Goal: Task Accomplishment & Management: Use online tool/utility

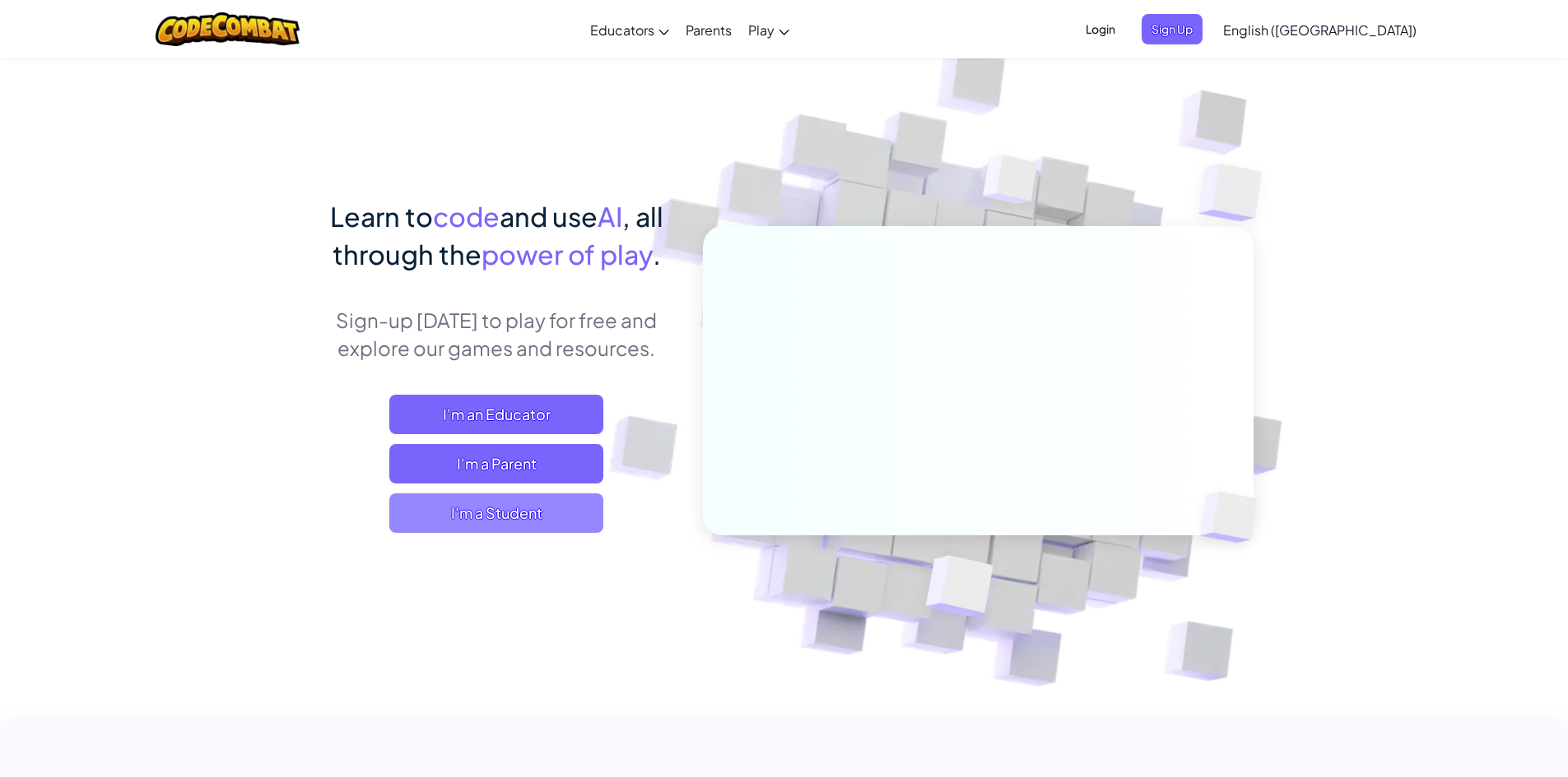
click at [484, 517] on span "I'm a Student" at bounding box center [496, 513] width 214 height 39
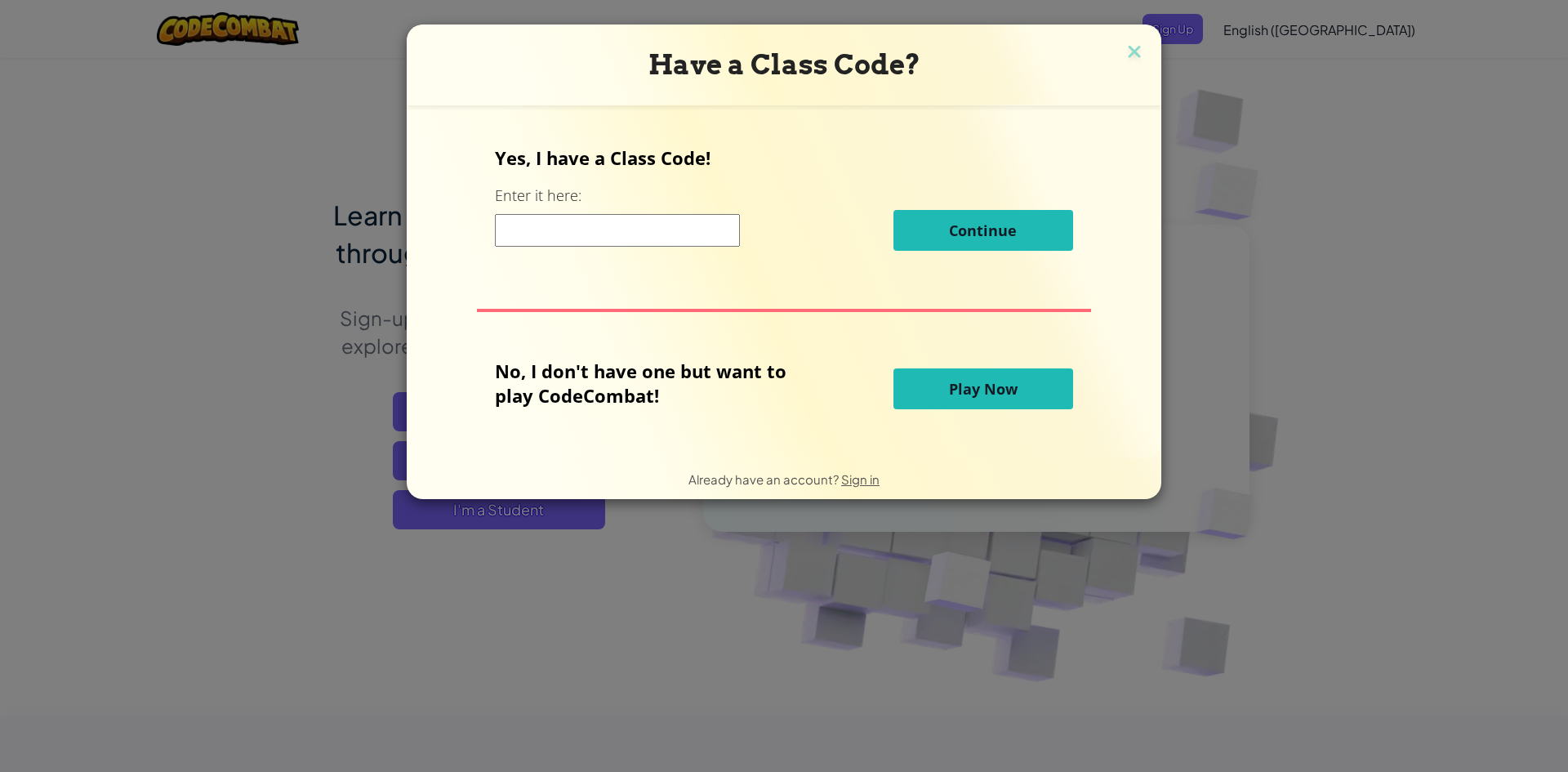
click at [597, 220] on input at bounding box center [618, 230] width 245 height 33
click at [917, 401] on button "Play Now" at bounding box center [983, 389] width 180 height 41
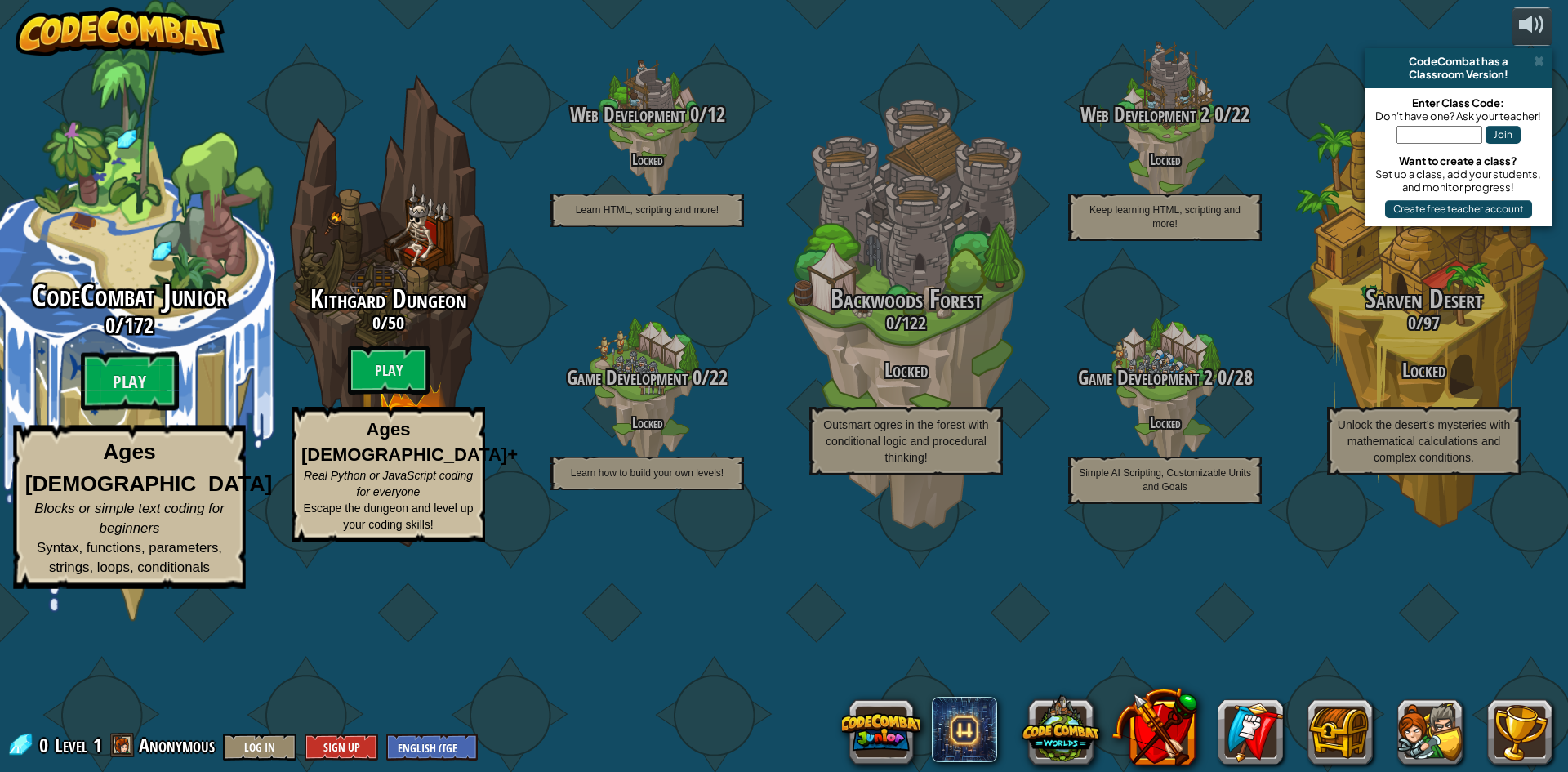
click at [169, 318] on span "CodeCombat Junior" at bounding box center [130, 296] width 196 height 43
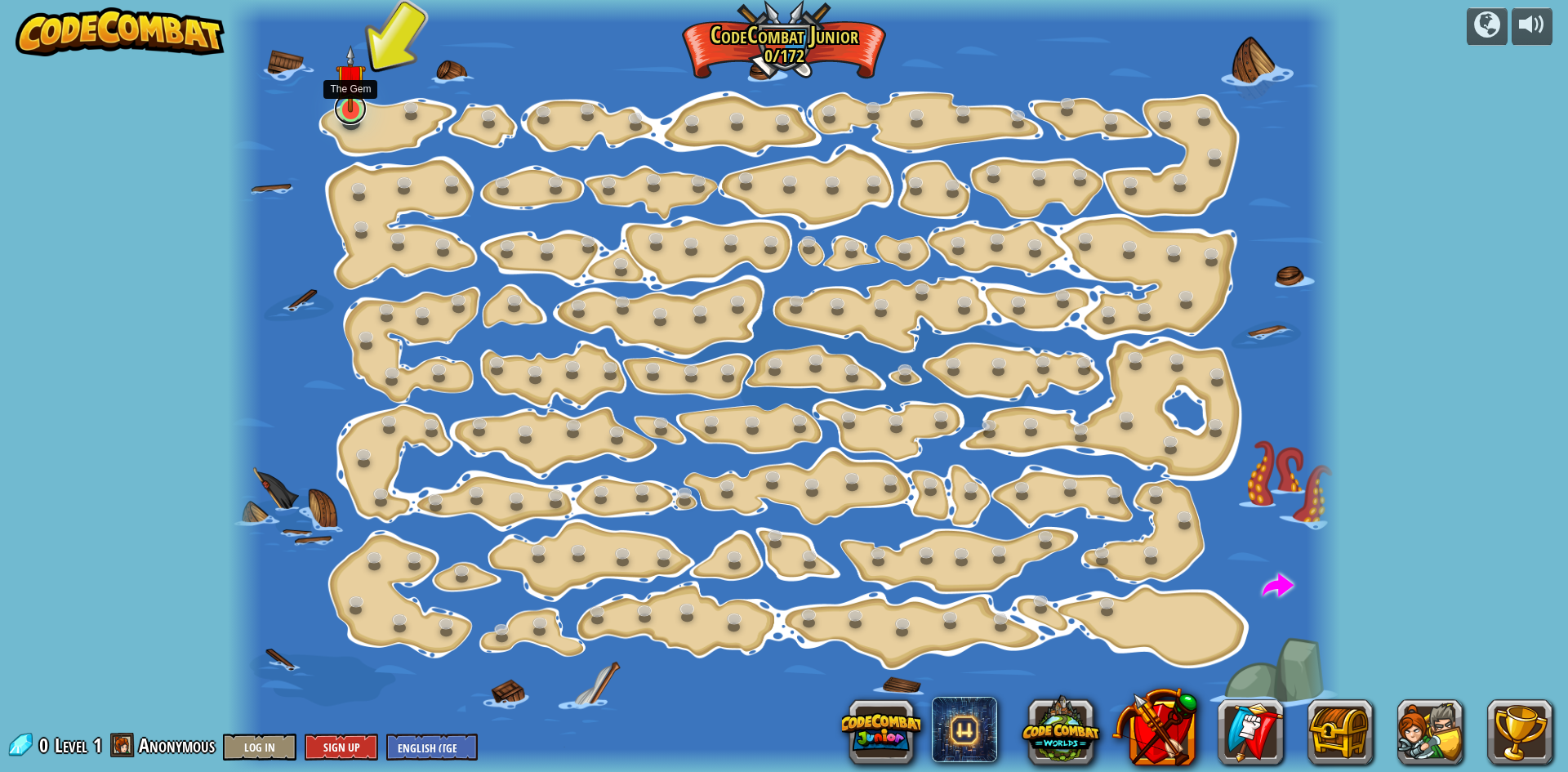
click at [349, 119] on link at bounding box center [350, 109] width 33 height 33
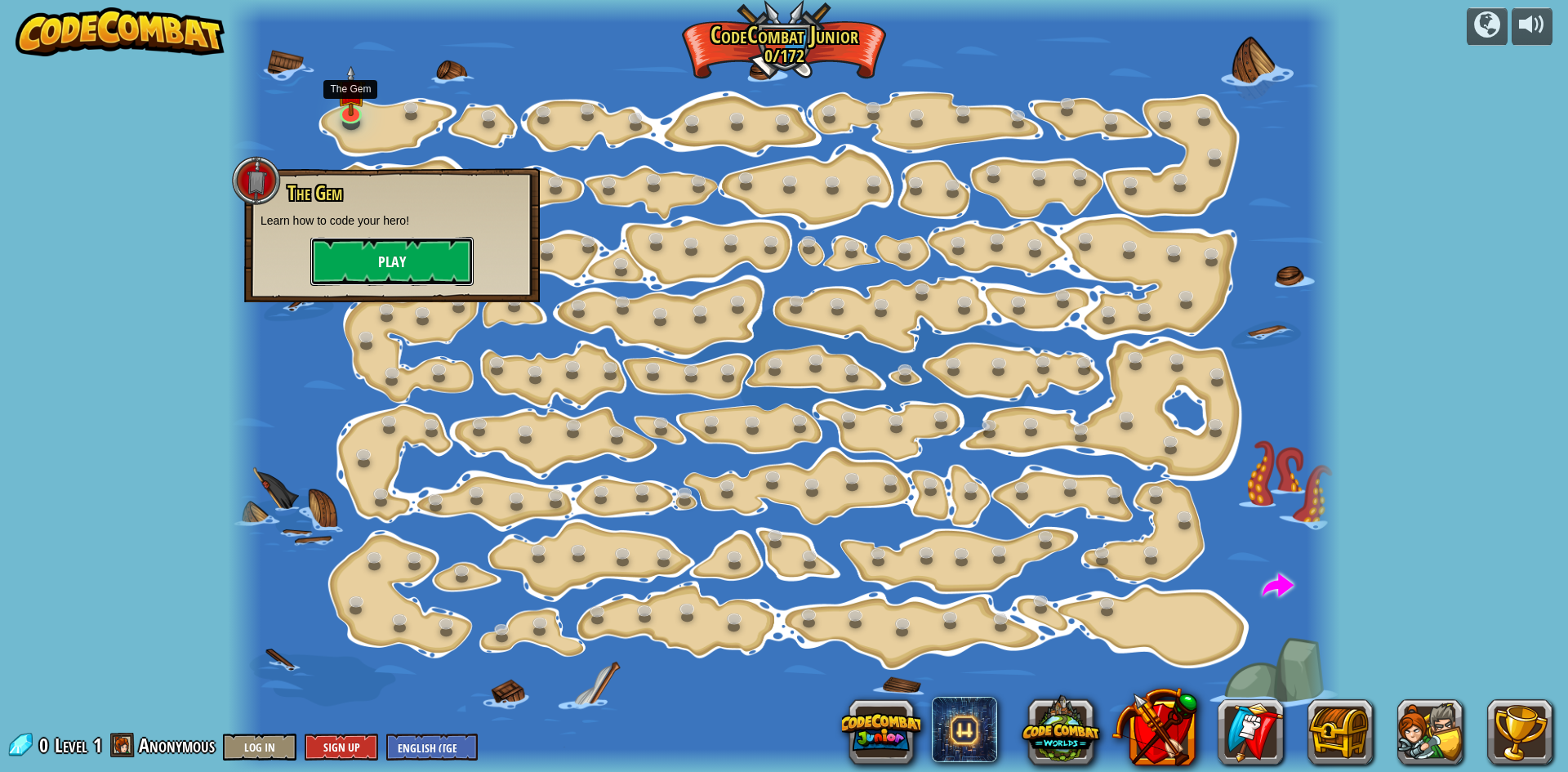
click at [365, 267] on button "Play" at bounding box center [392, 261] width 164 height 49
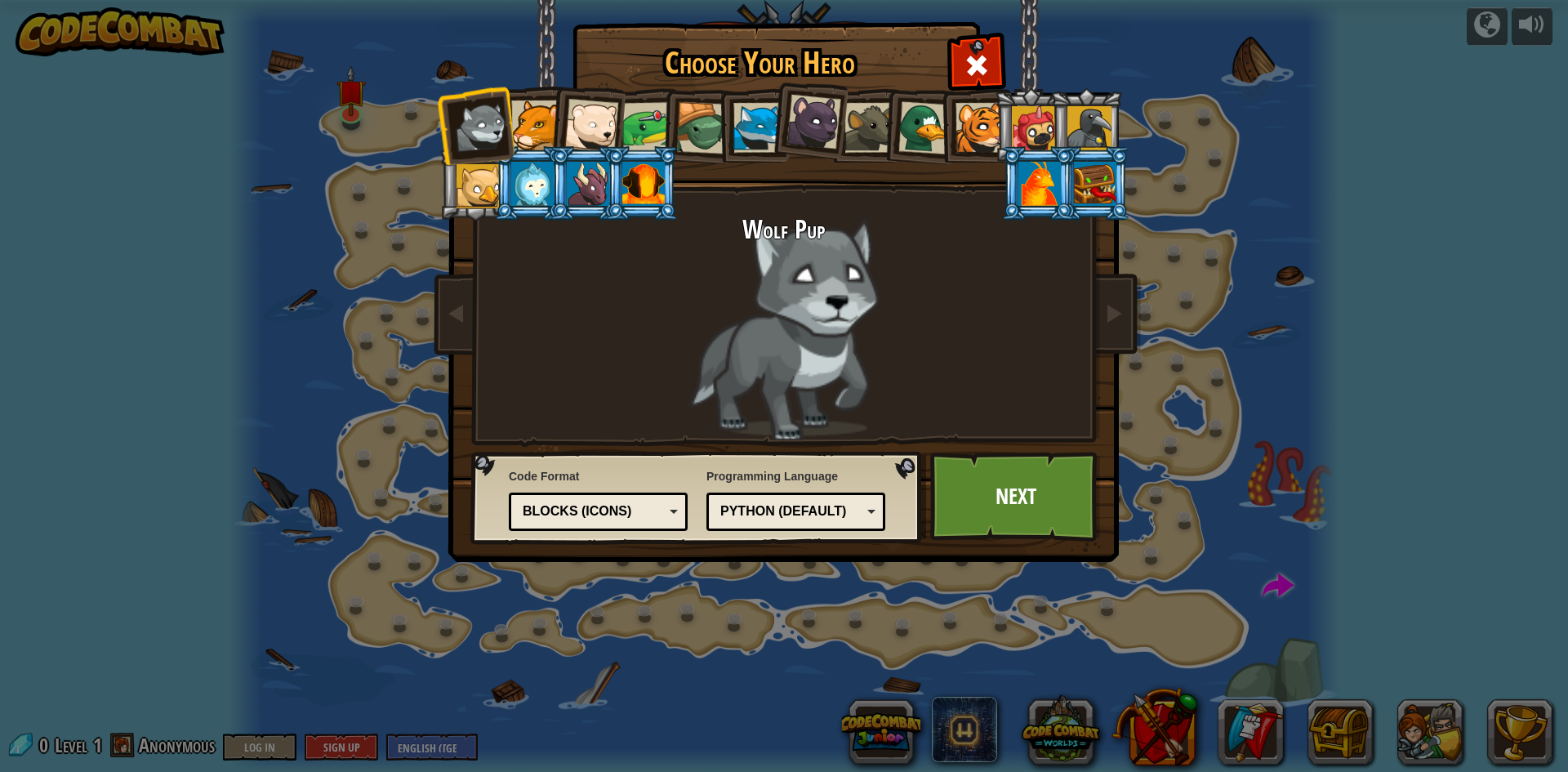
click at [784, 525] on div "Python (Default) JavaScript Lua C++ Java (Experimental) Python (Default)" at bounding box center [796, 511] width 179 height 38
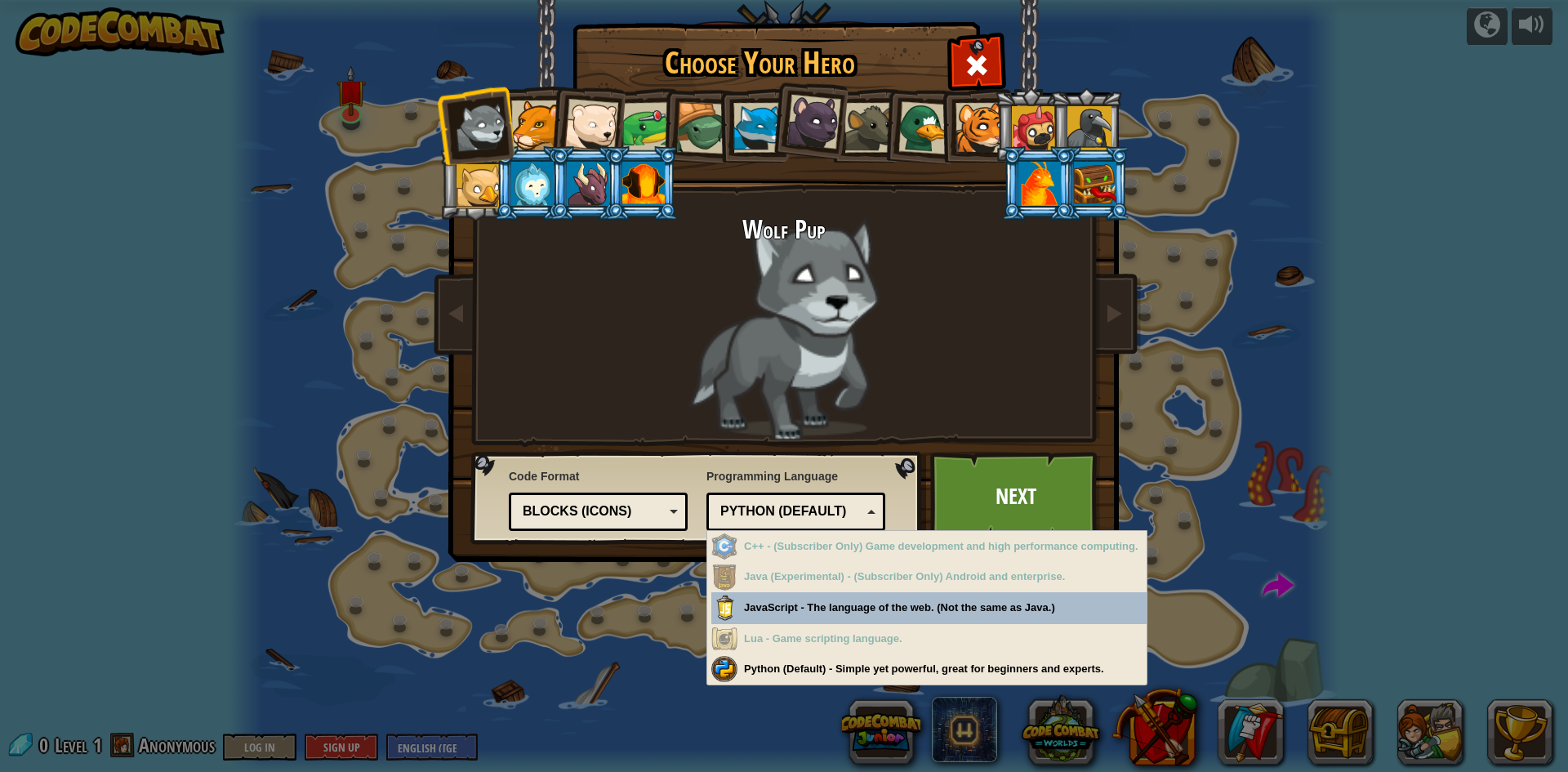
click at [783, 513] on div "Python (Default)" at bounding box center [790, 511] width 141 height 19
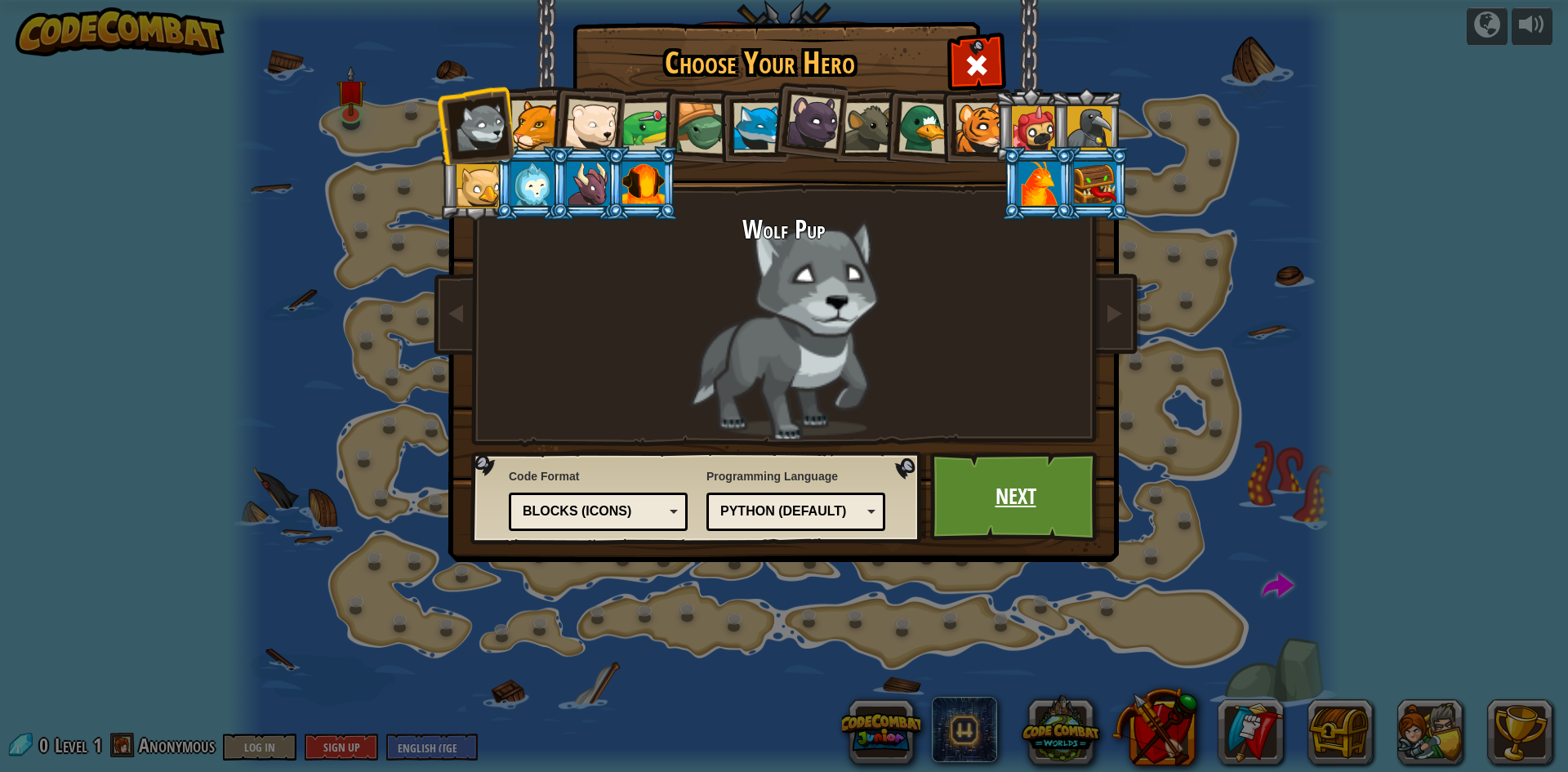
click at [996, 499] on link "Next" at bounding box center [1016, 496] width 171 height 90
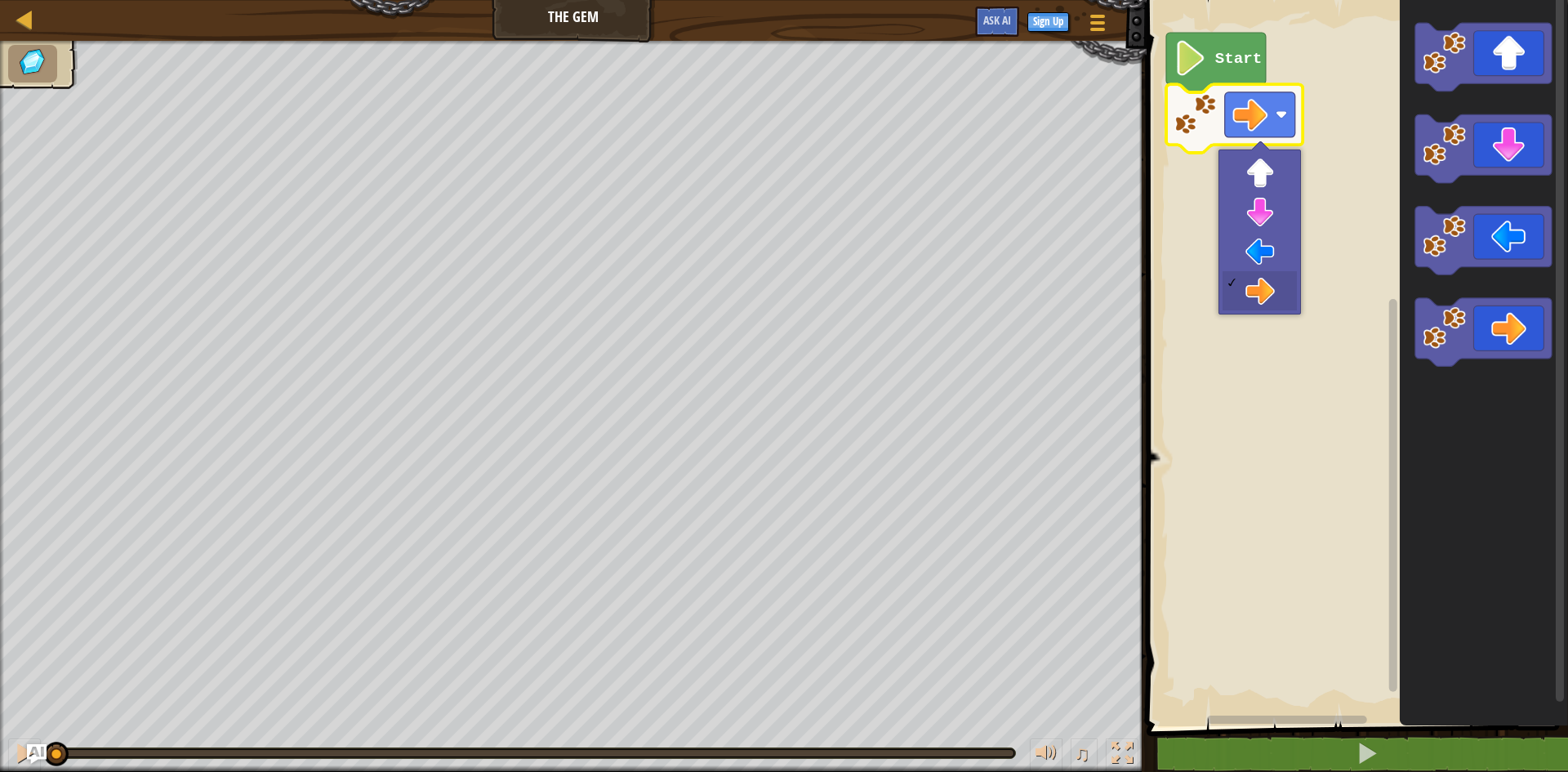
click at [1252, 117] on image "Blockly Workspace" at bounding box center [1251, 115] width 36 height 36
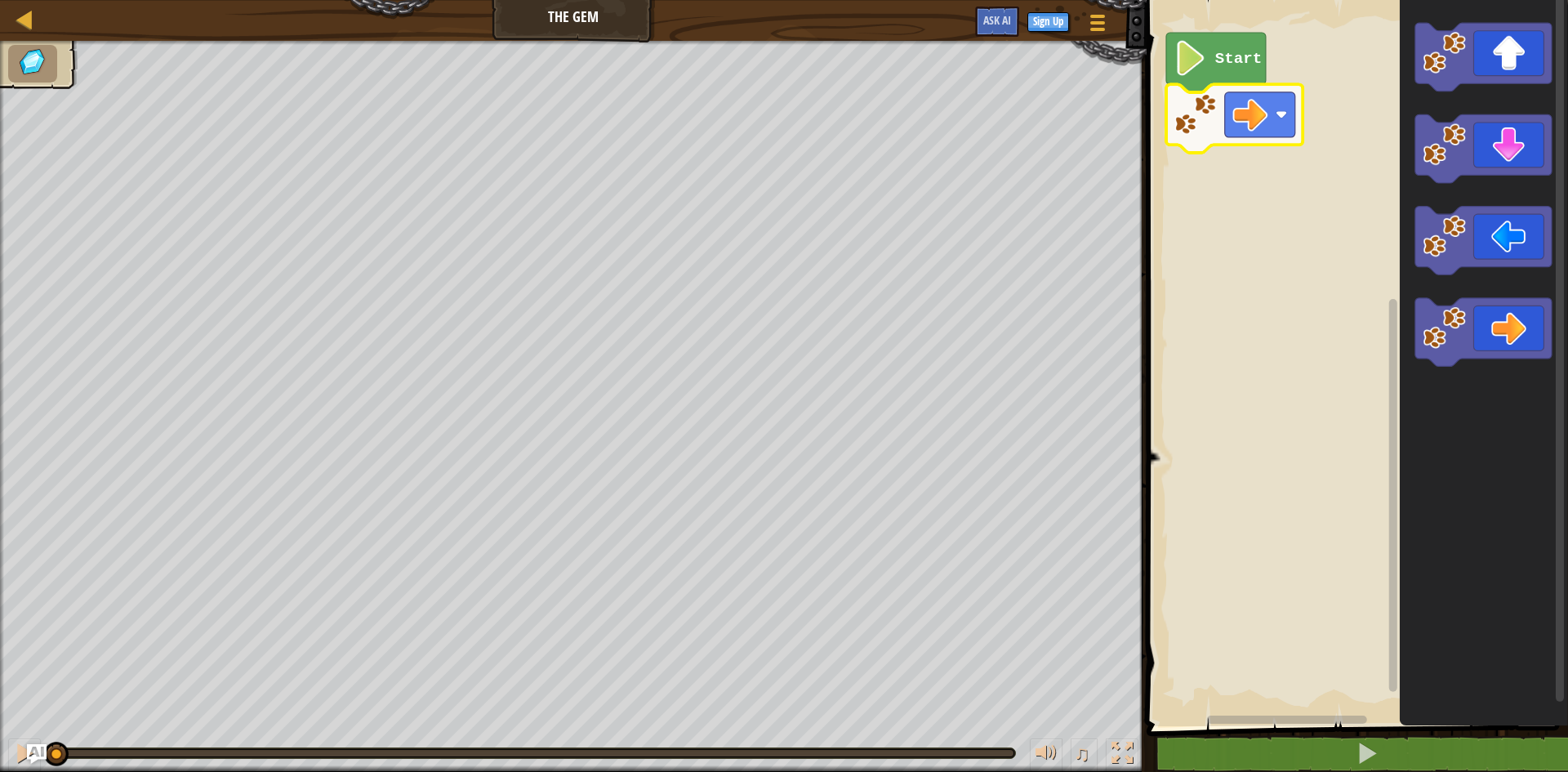
click at [1215, 63] on text "Start" at bounding box center [1238, 59] width 46 height 18
click at [1193, 115] on image "Blockly Workspace" at bounding box center [1196, 115] width 44 height 44
click at [1278, 120] on image "Blockly Workspace" at bounding box center [1281, 114] width 12 height 12
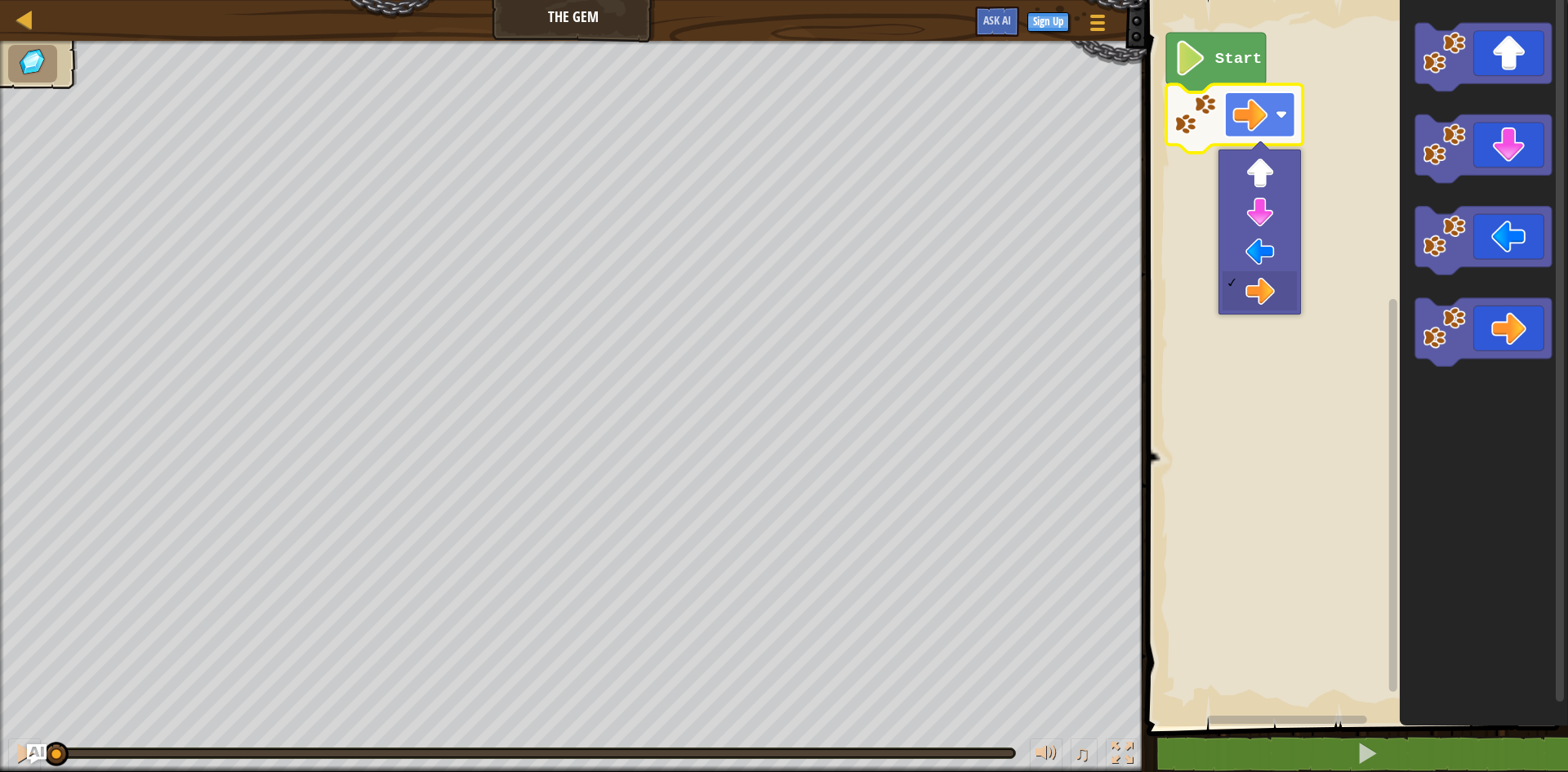
click at [1275, 124] on rect "Blockly Workspace" at bounding box center [1260, 115] width 70 height 45
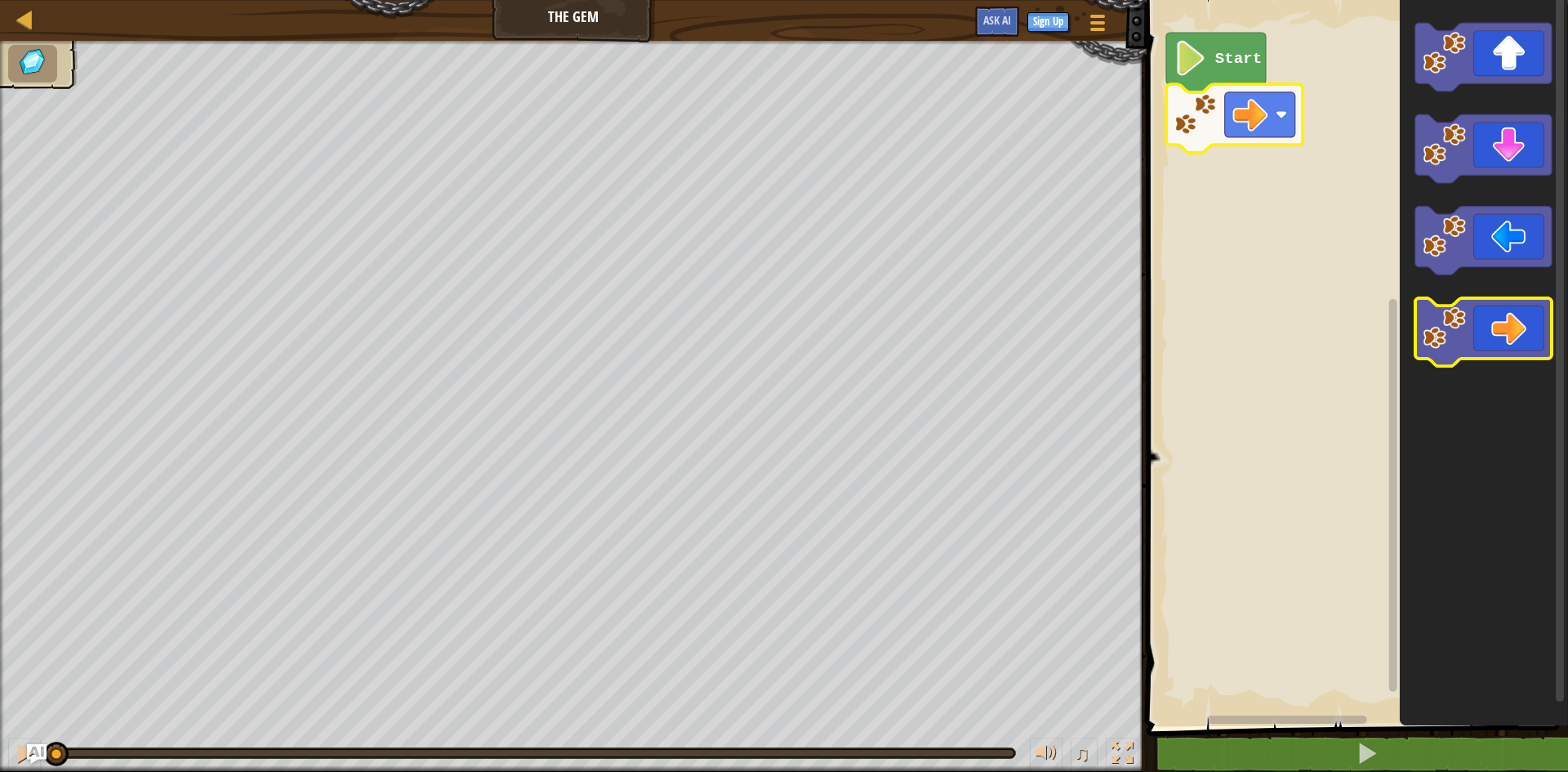
click at [1500, 337] on icon "Blockly Workspace" at bounding box center [1484, 332] width 136 height 68
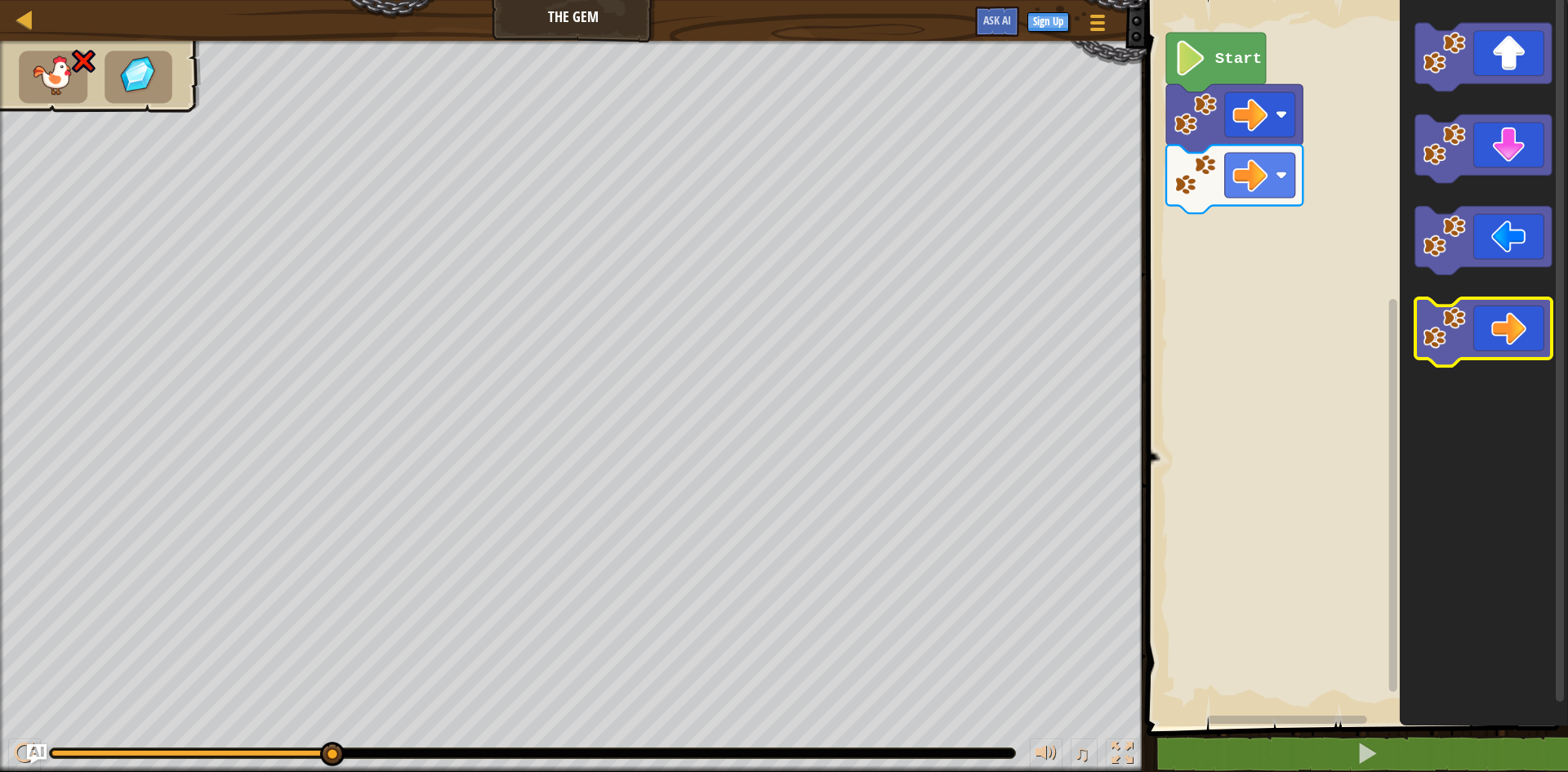
click at [1460, 357] on icon "Blockly Workspace" at bounding box center [1484, 332] width 136 height 68
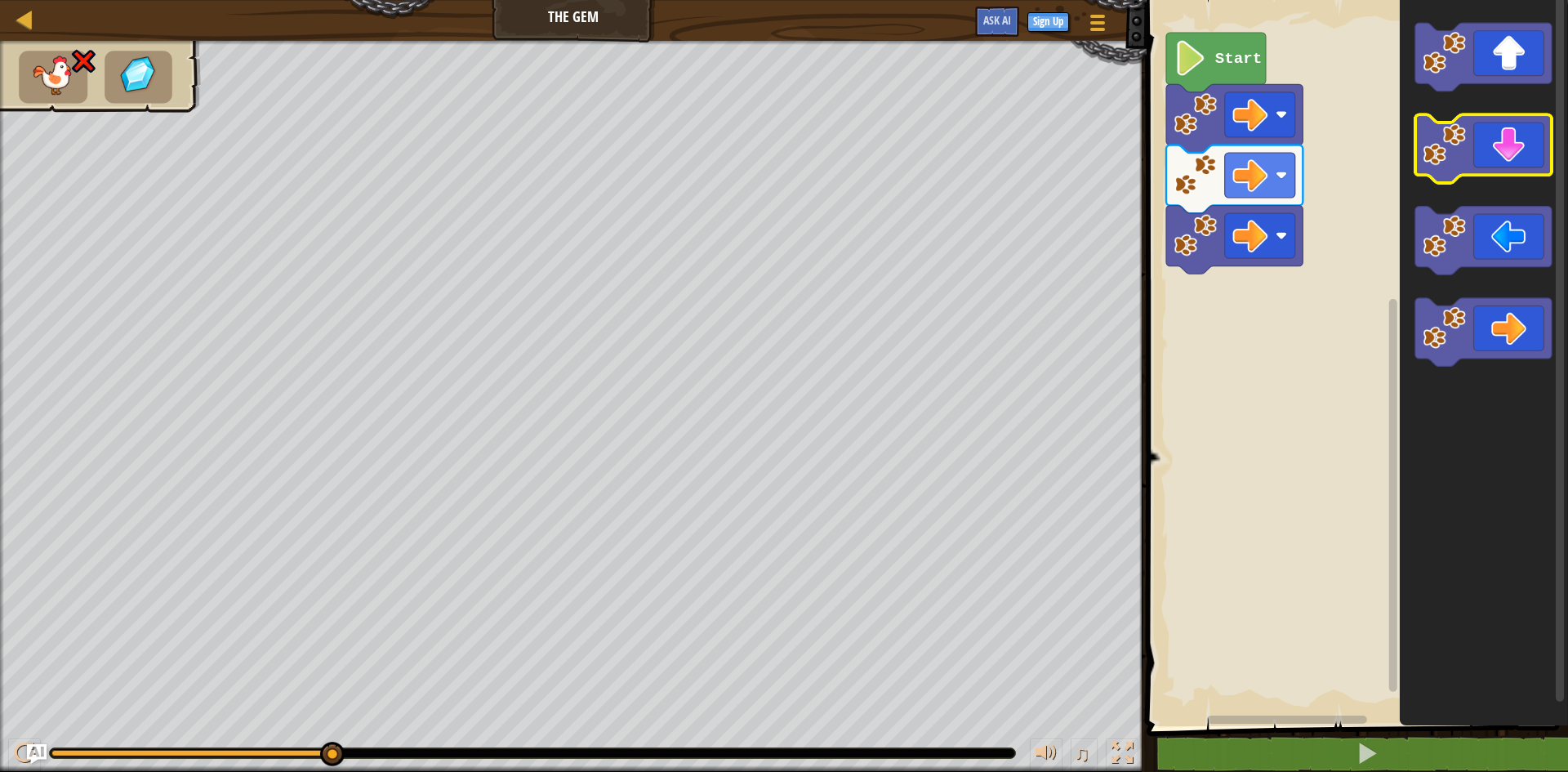
click at [1472, 179] on rect "Blockly Workspace" at bounding box center [1484, 149] width 136 height 68
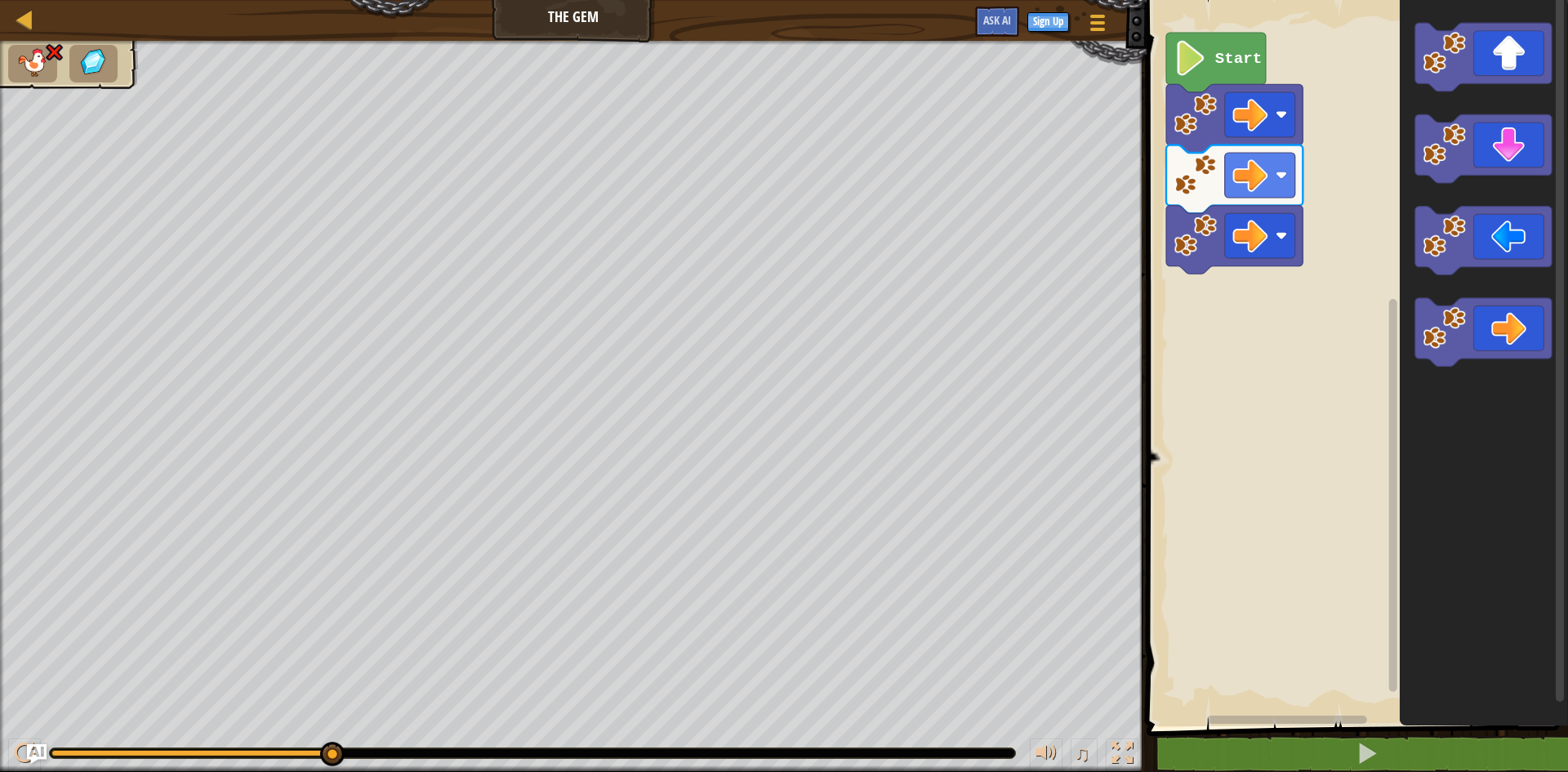
click at [64, 72] on ul at bounding box center [68, 64] width 122 height 37
click at [1491, 56] on icon "Blockly Workspace" at bounding box center [1484, 57] width 136 height 68
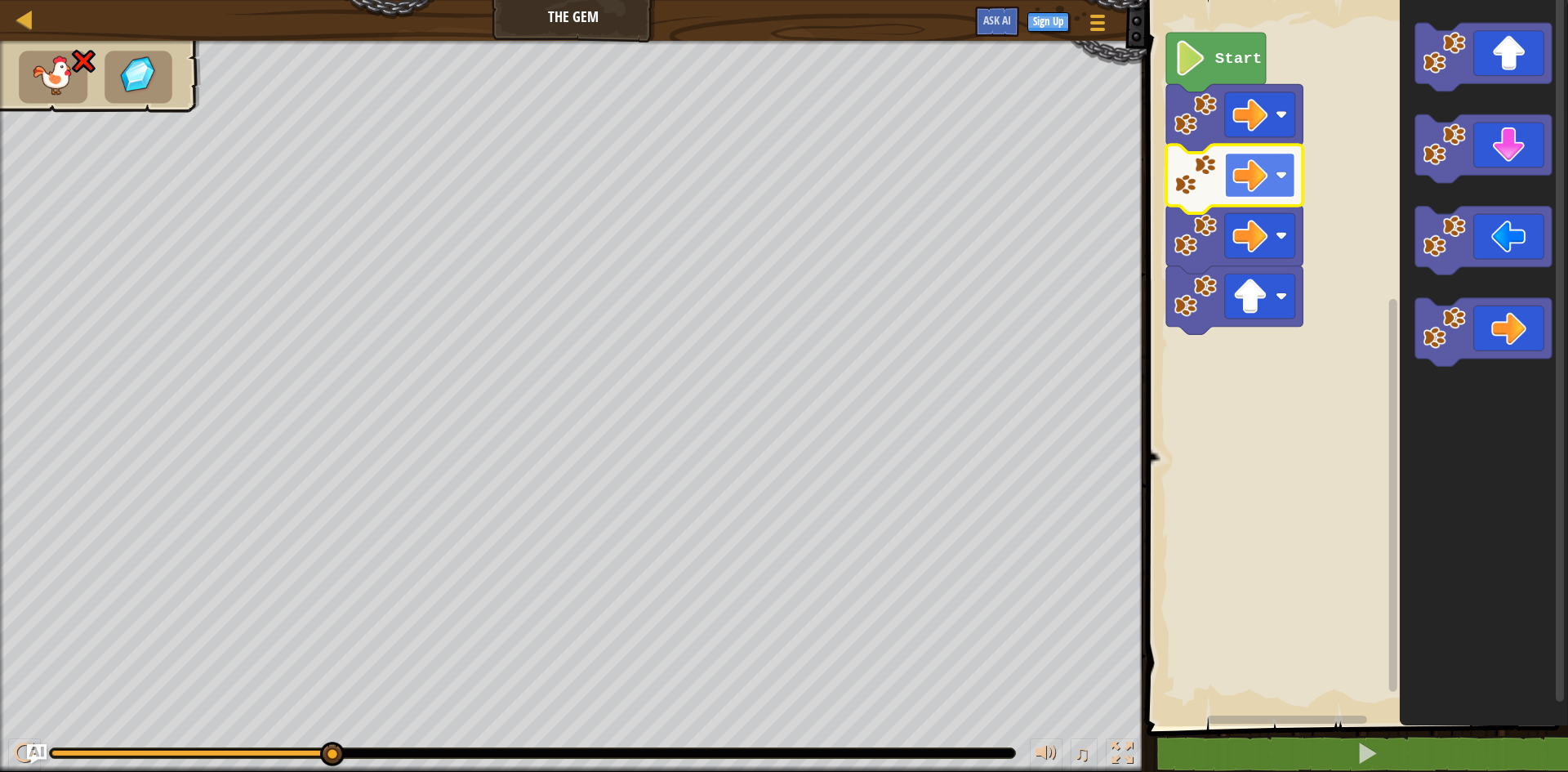
click at [1276, 185] on rect "Blockly Workspace" at bounding box center [1260, 175] width 70 height 45
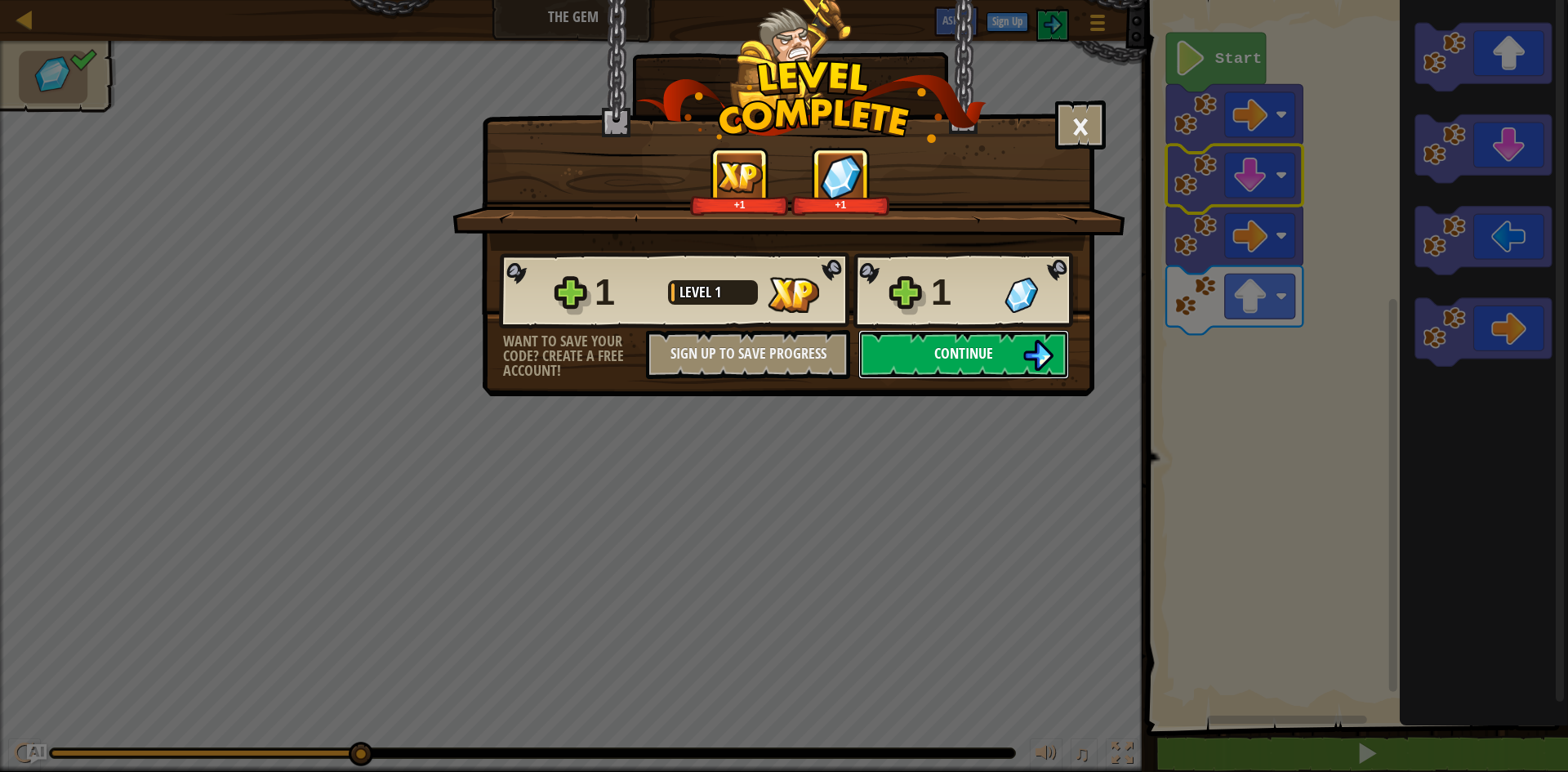
click at [997, 356] on button "Continue" at bounding box center [964, 354] width 211 height 49
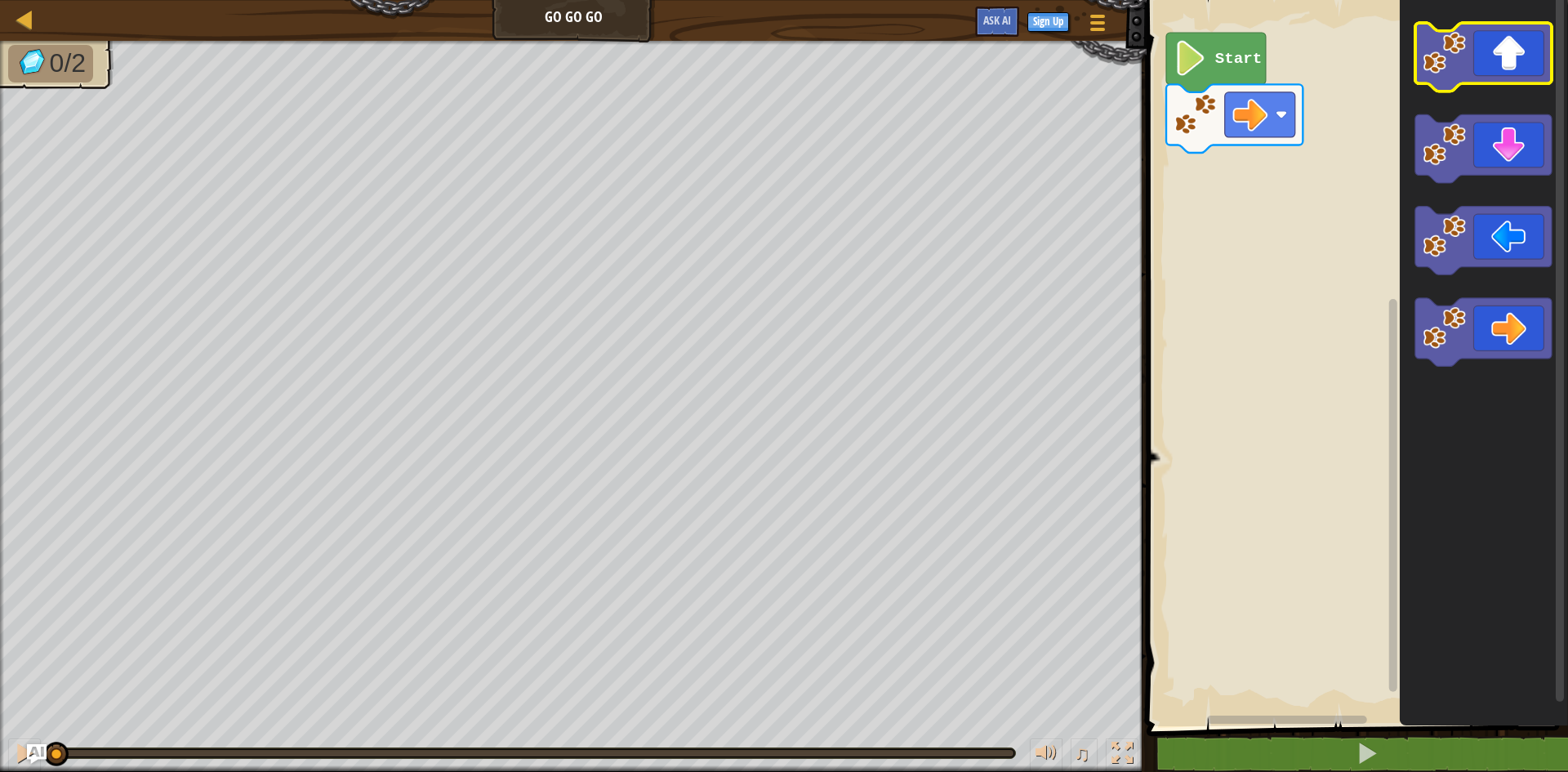
click at [1440, 64] on image "Blockly Workspace" at bounding box center [1444, 52] width 44 height 44
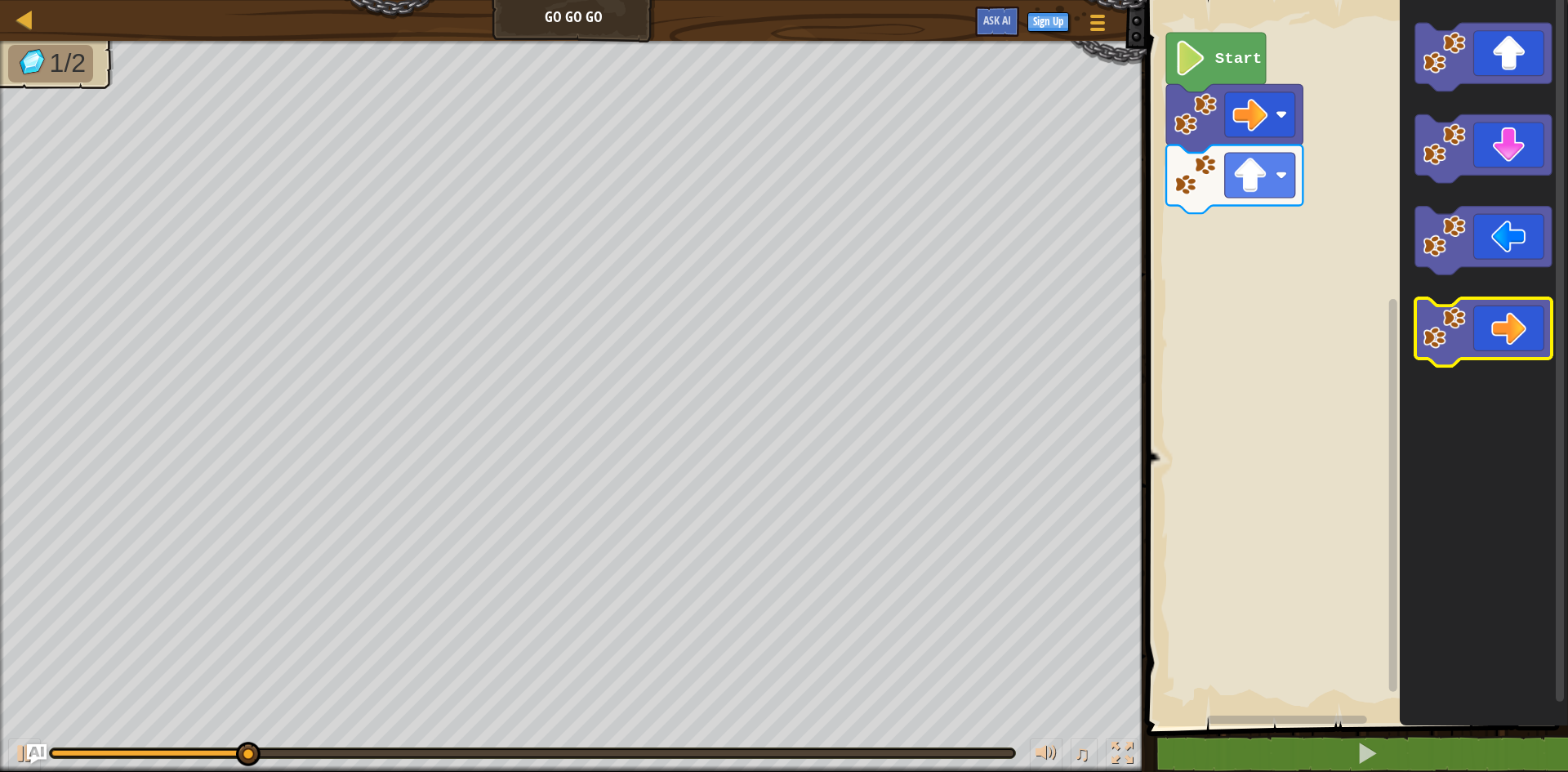
click at [1427, 328] on image "Blockly Workspace" at bounding box center [1444, 328] width 44 height 44
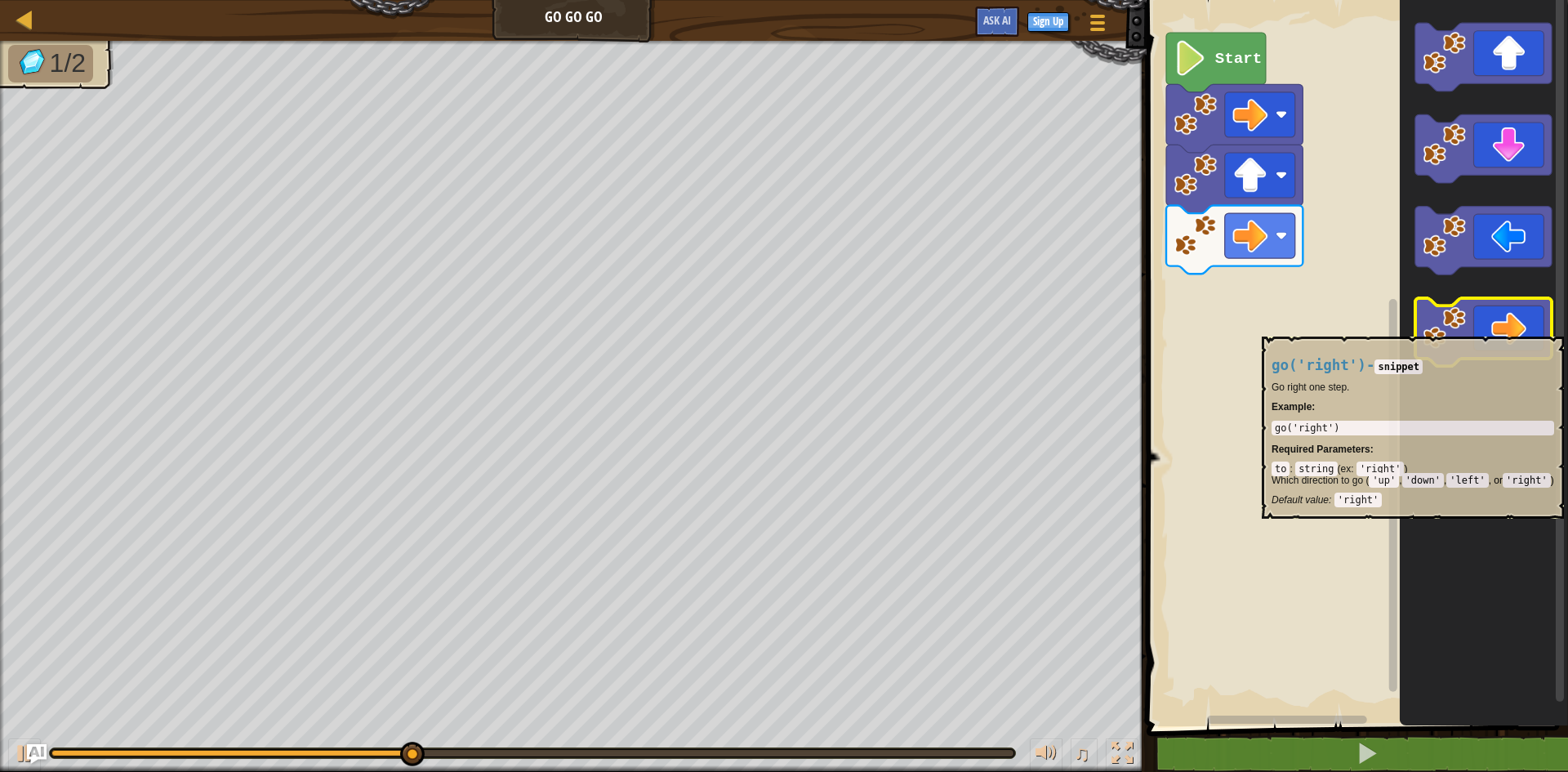
click at [1426, 328] on image "Blockly Workspace" at bounding box center [1444, 328] width 44 height 44
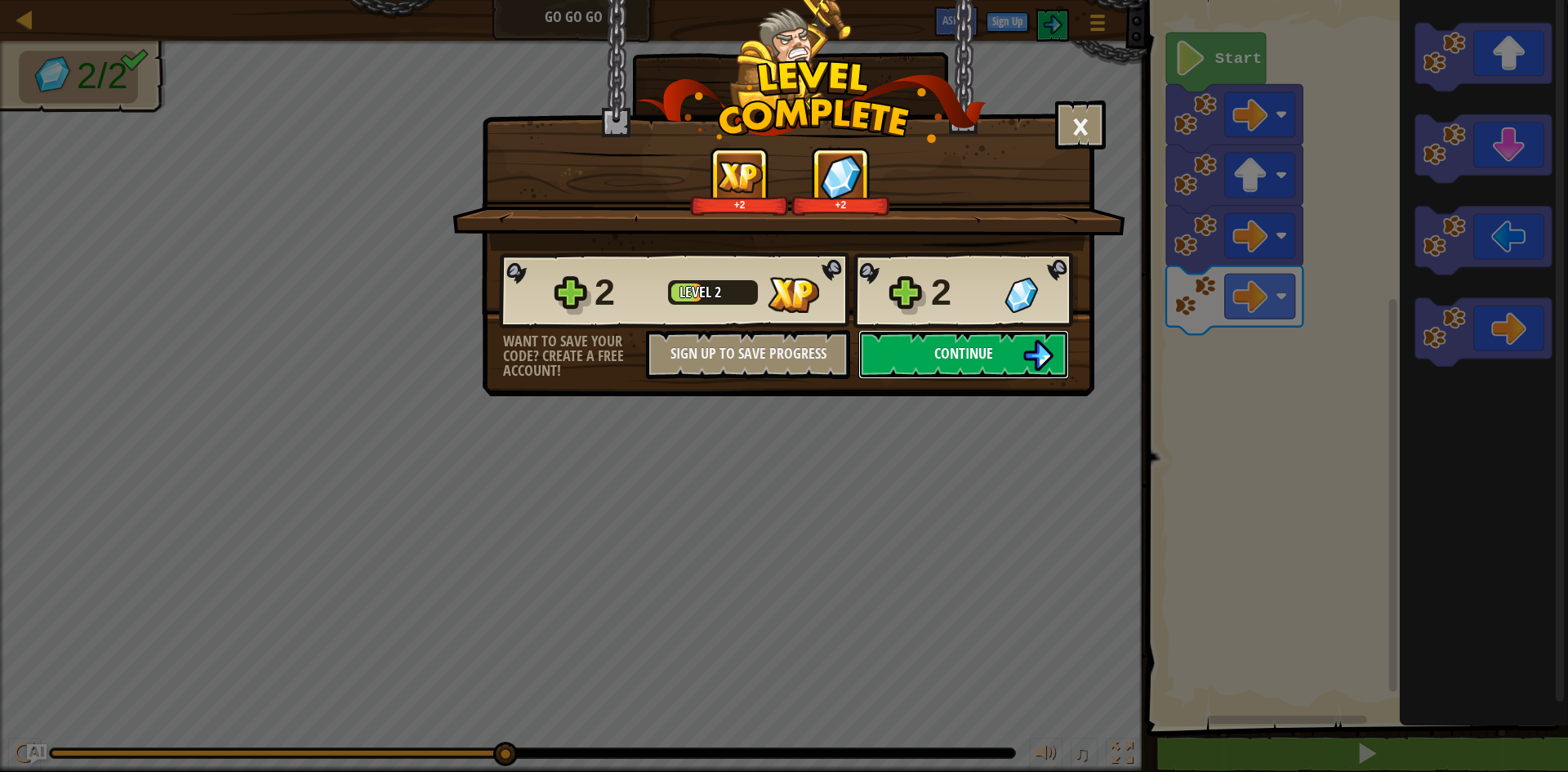
click at [964, 358] on span "Continue" at bounding box center [964, 353] width 59 height 20
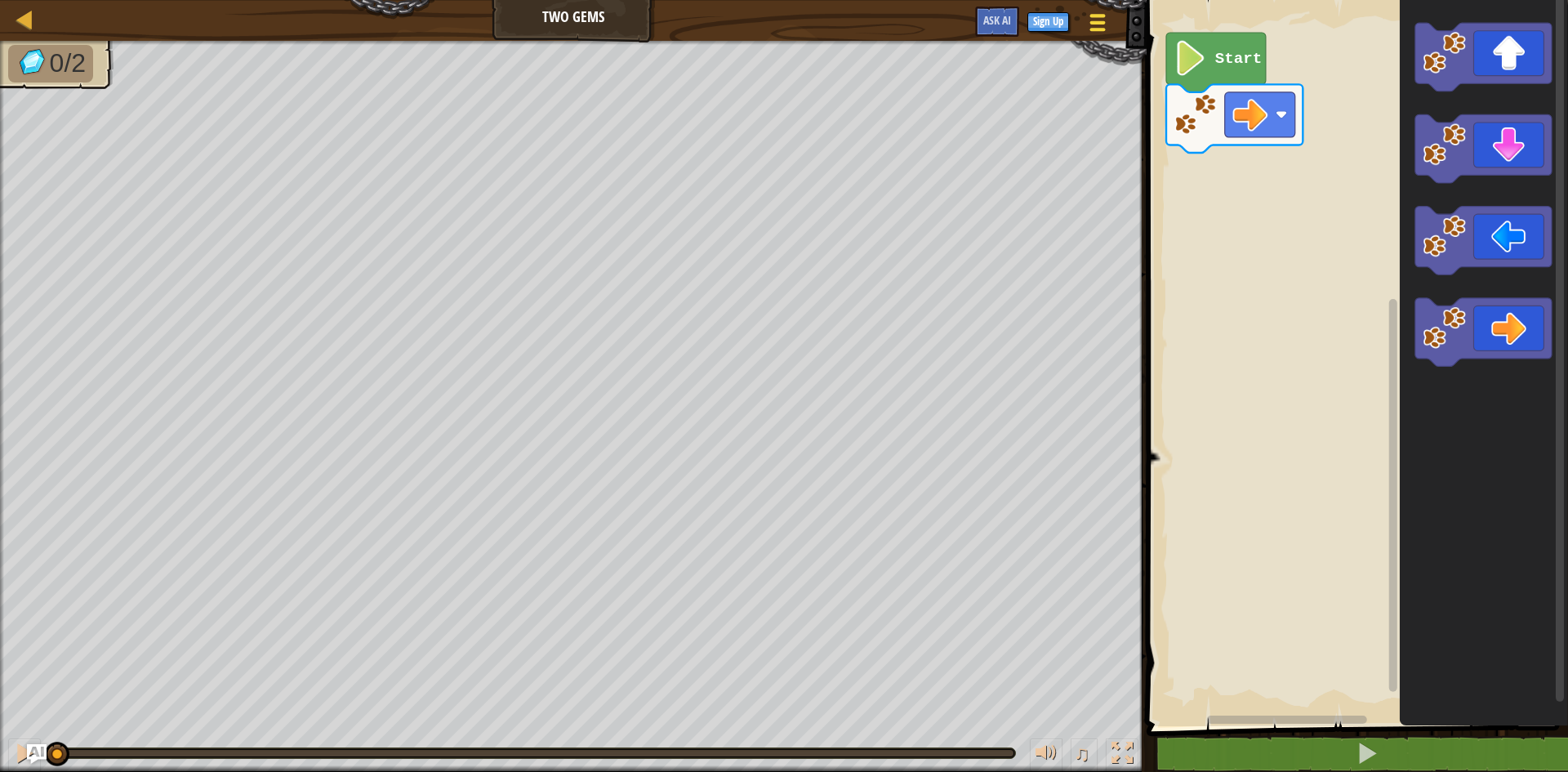
click at [1101, 28] on span at bounding box center [1098, 29] width 15 height 4
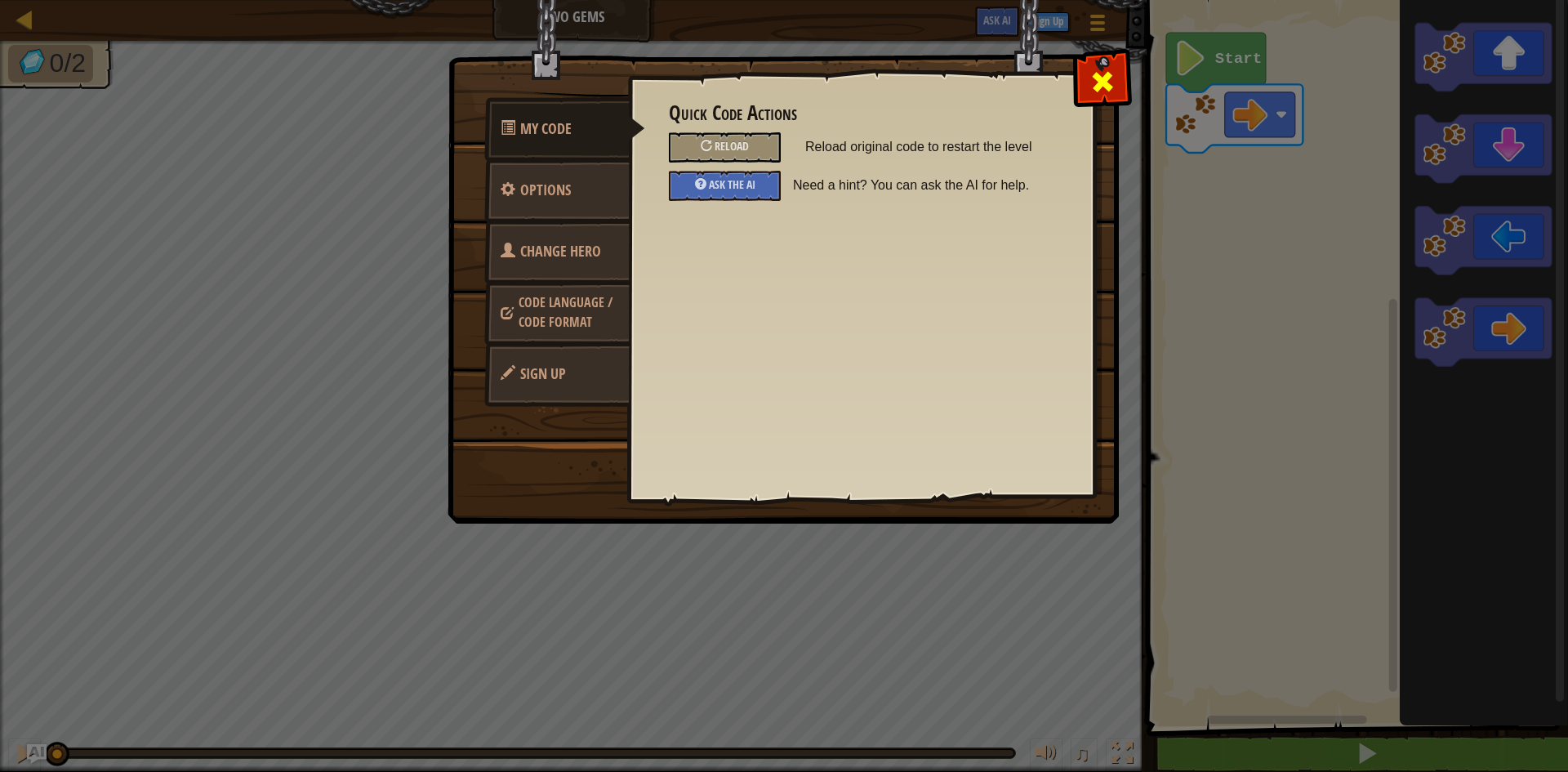
click at [1104, 68] on span at bounding box center [1102, 81] width 26 height 26
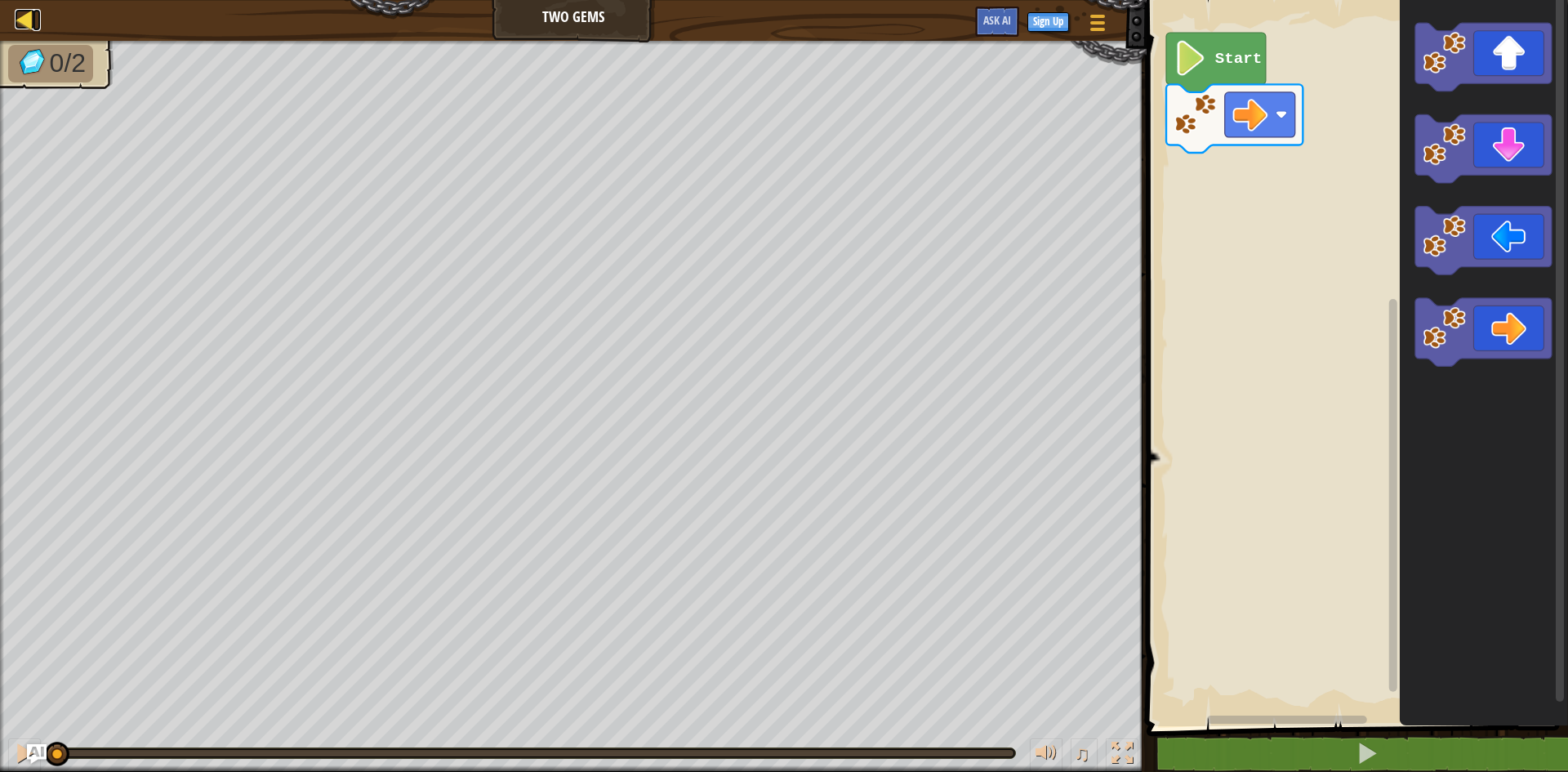
click at [19, 22] on div at bounding box center [25, 19] width 20 height 20
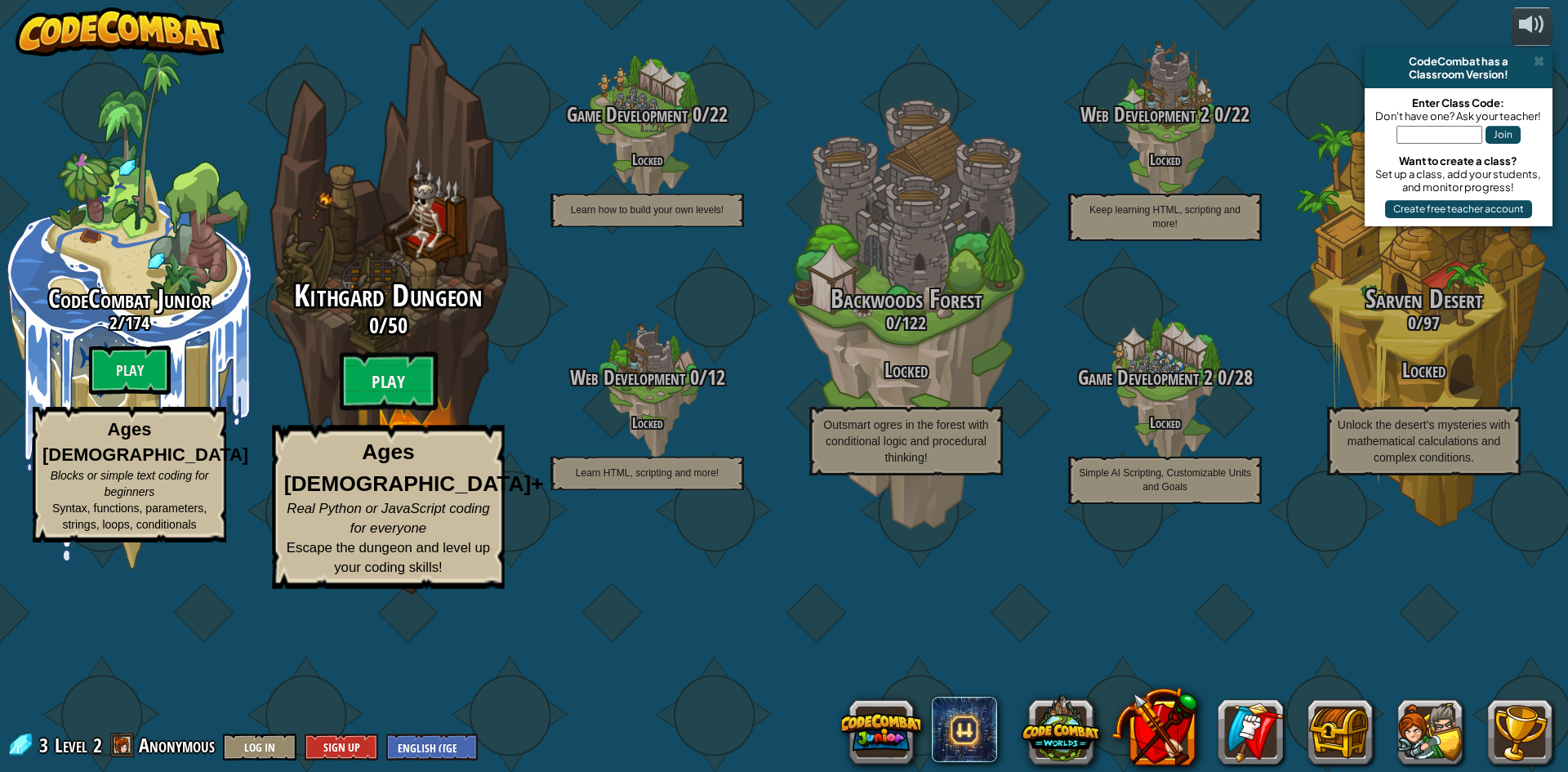
click at [383, 338] on h3 "0 / 50" at bounding box center [388, 326] width 310 height 24
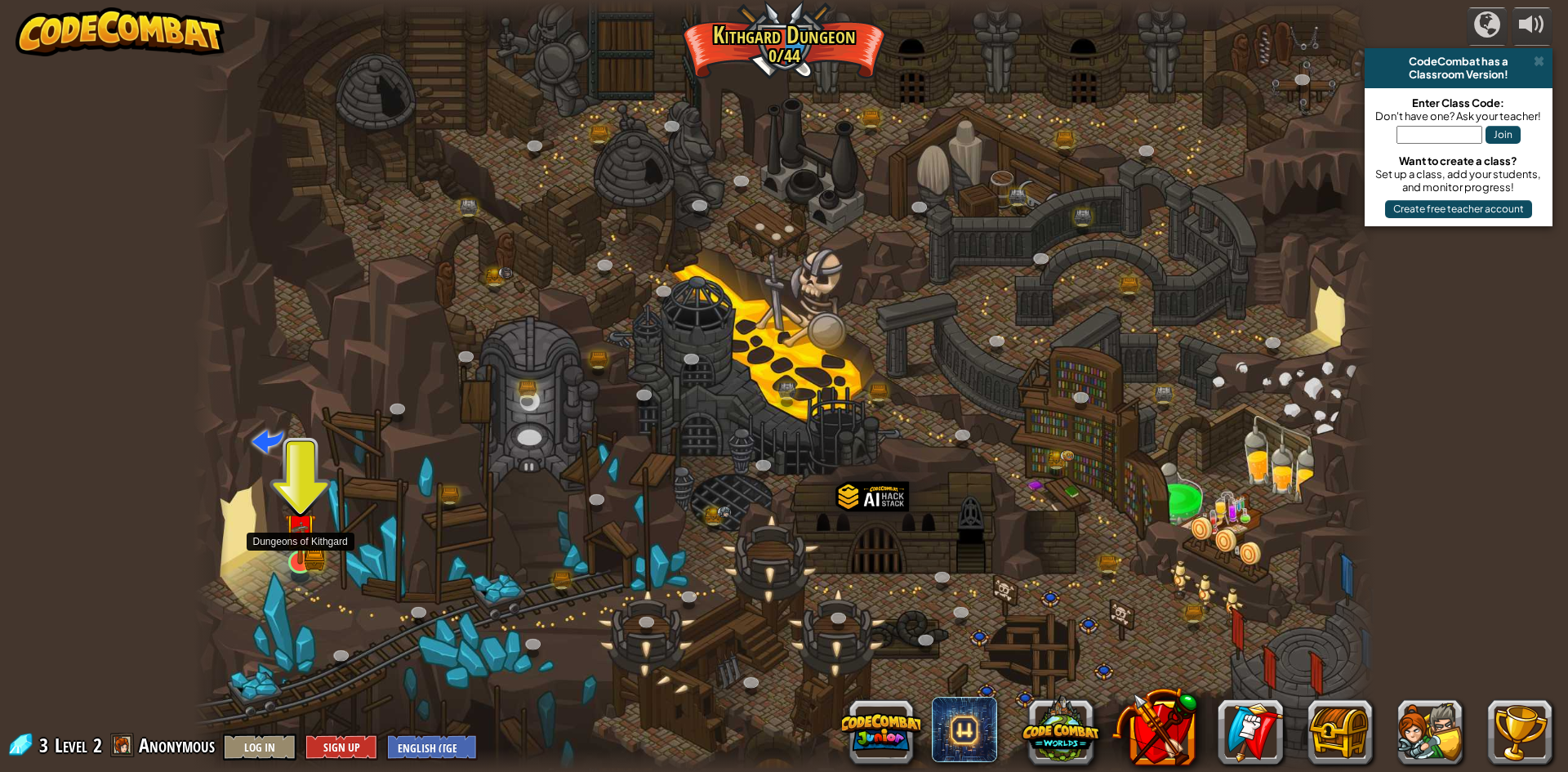
click at [292, 555] on img at bounding box center [300, 529] width 32 height 70
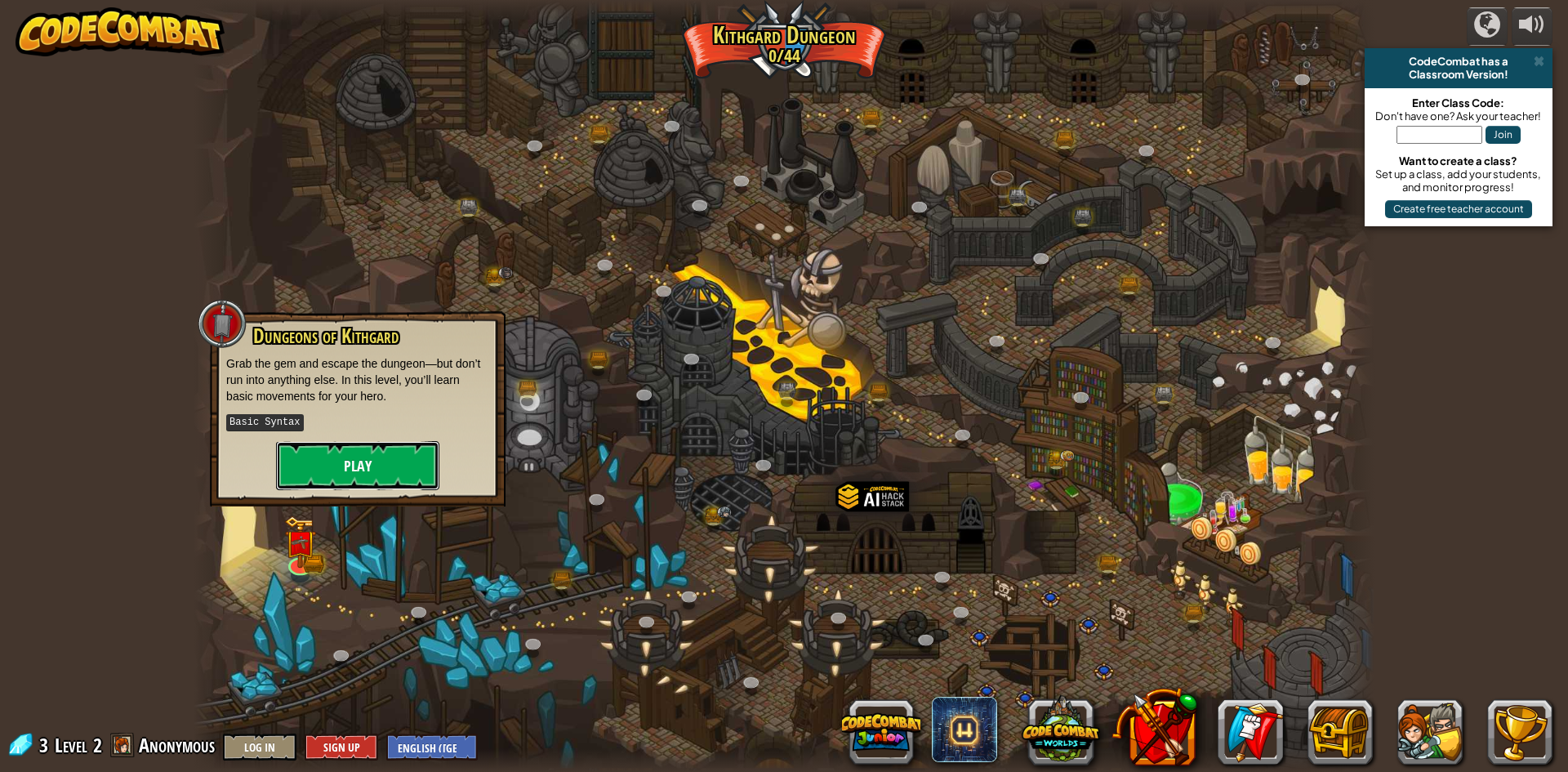
click at [365, 457] on button "Play" at bounding box center [358, 465] width 164 height 49
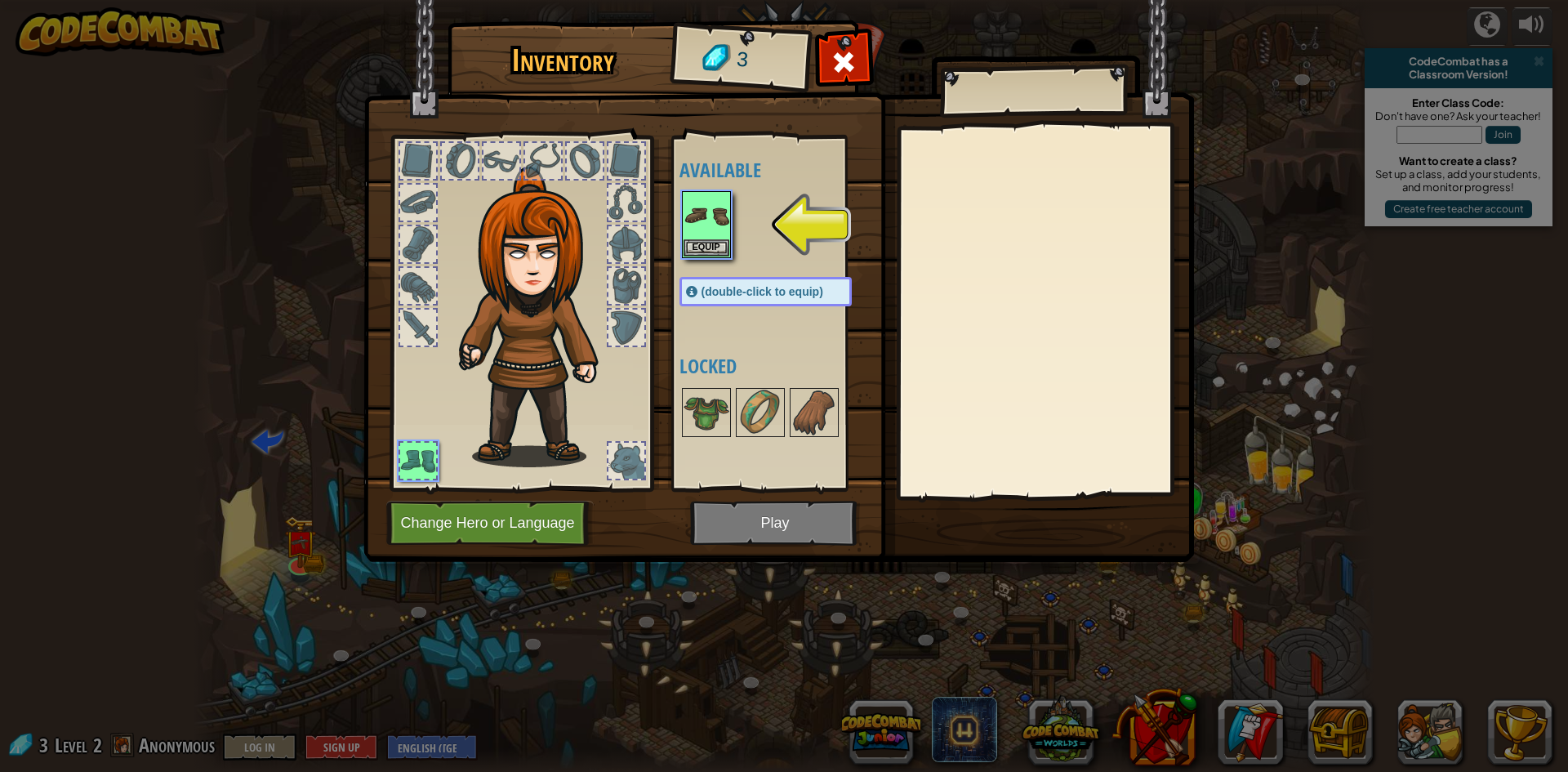
click at [734, 228] on div at bounding box center [782, 224] width 205 height 72
click at [714, 224] on img at bounding box center [706, 215] width 45 height 45
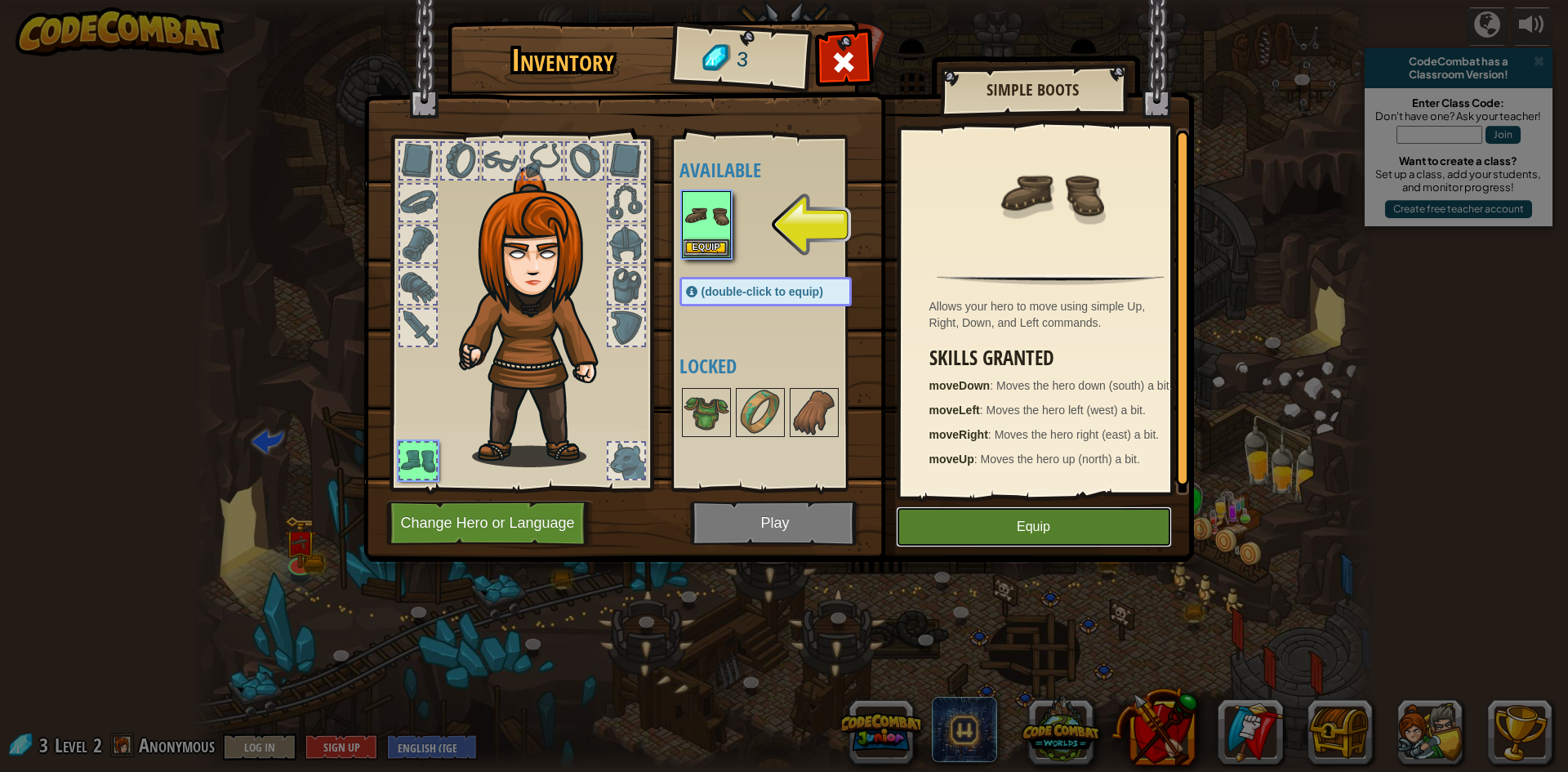
click at [927, 517] on button "Equip" at bounding box center [1034, 527] width 276 height 41
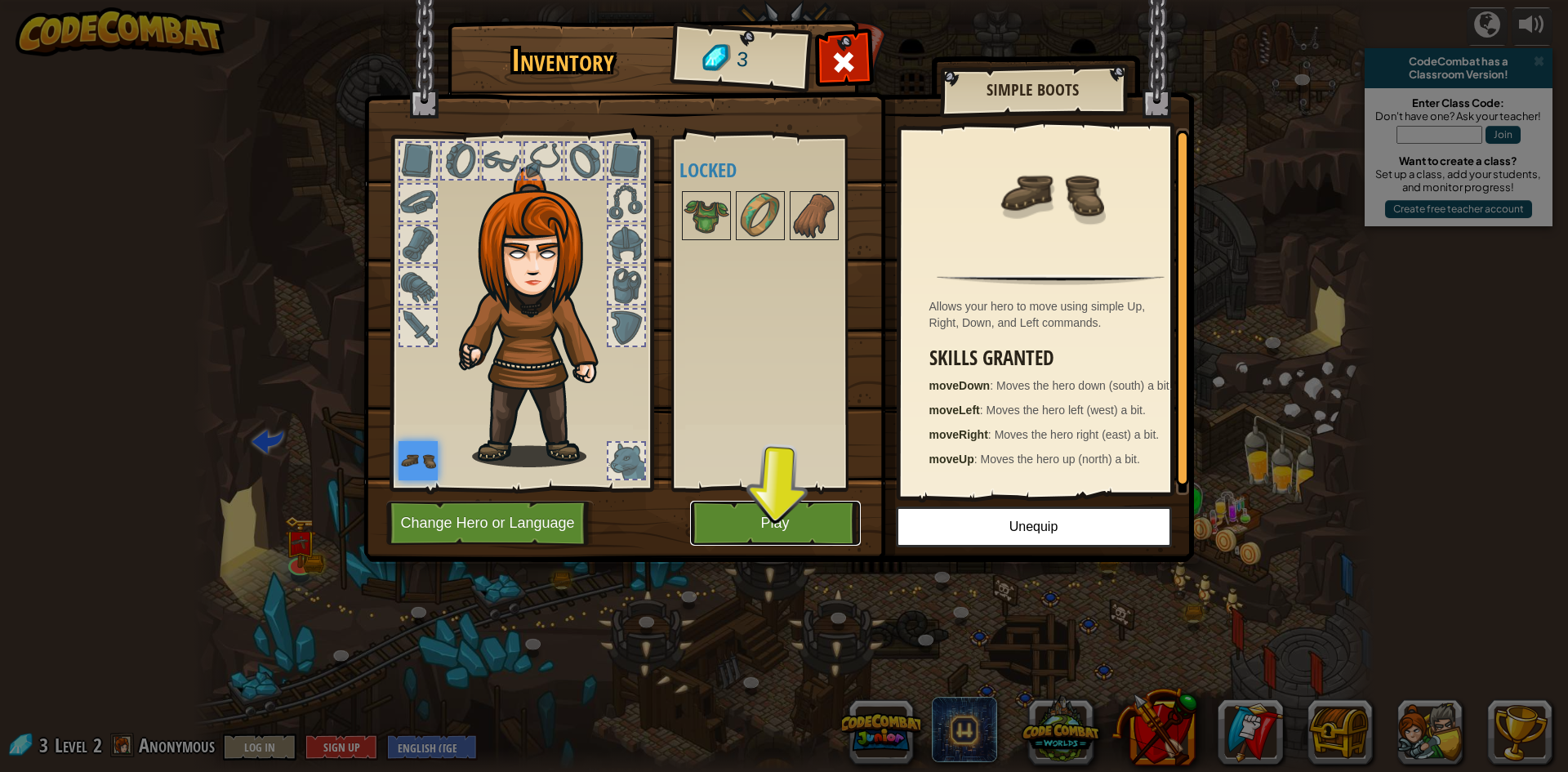
click at [773, 528] on button "Play" at bounding box center [775, 523] width 171 height 45
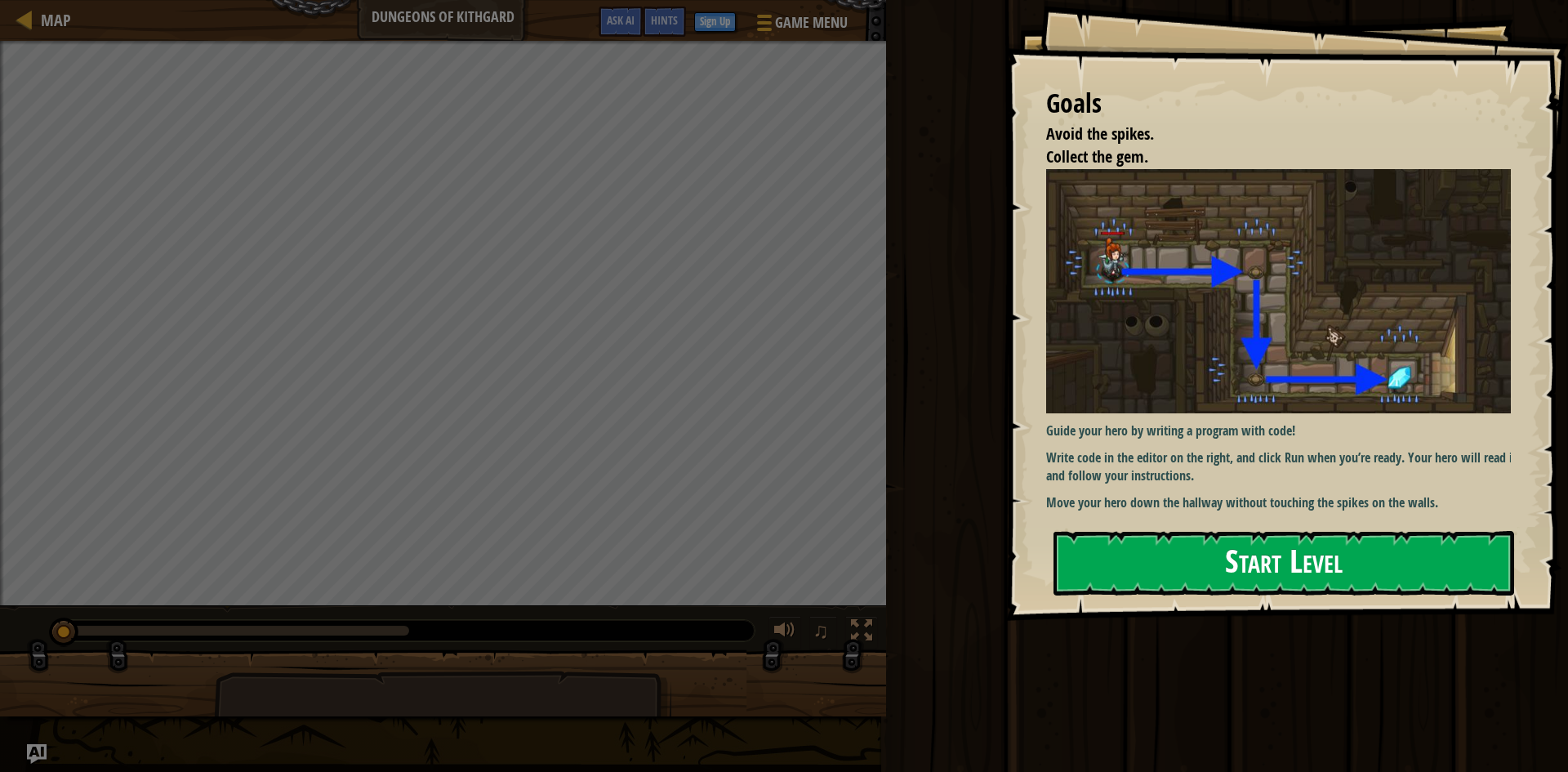
click at [1156, 569] on button "Start Level" at bounding box center [1284, 563] width 460 height 65
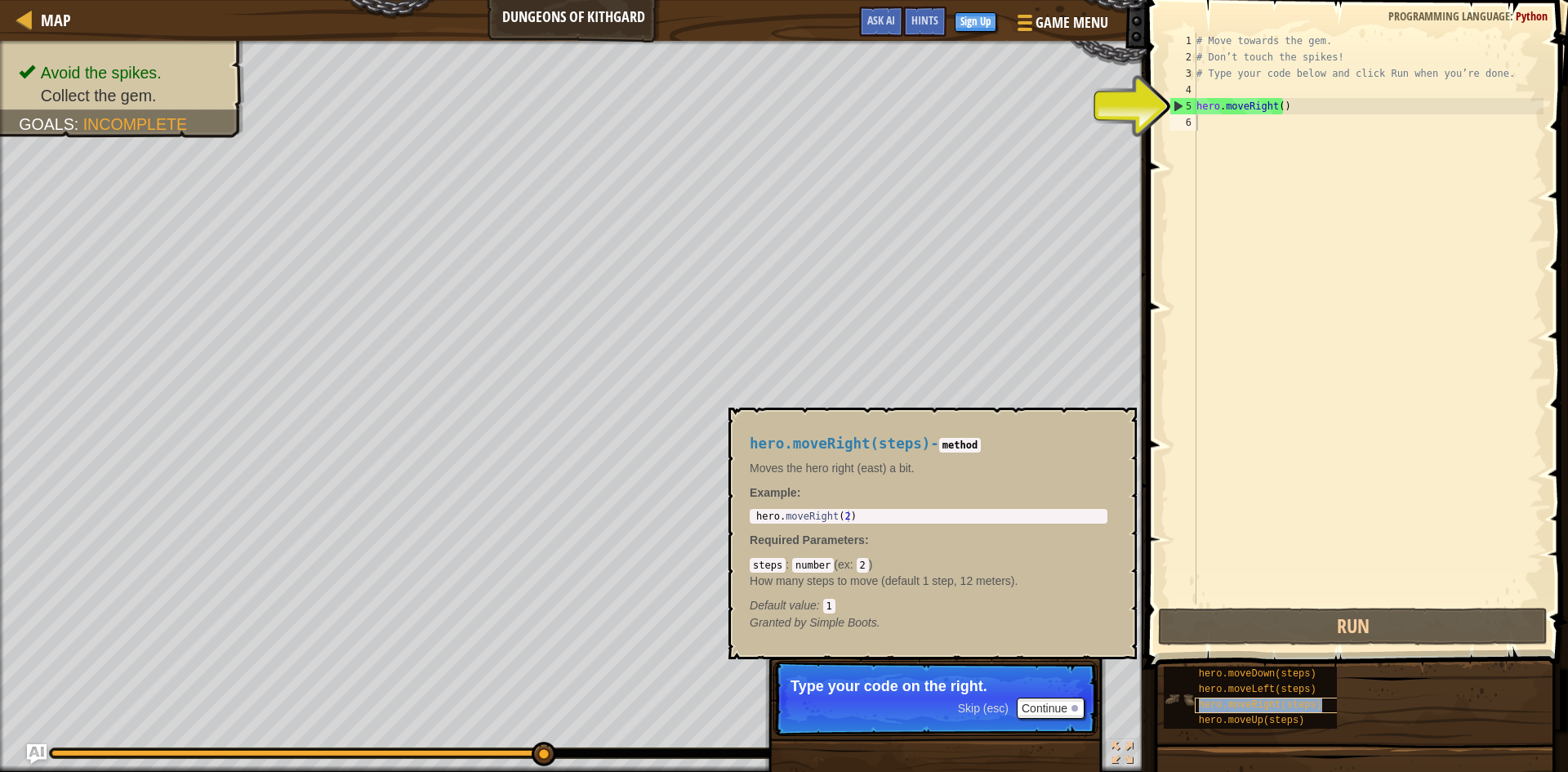
click at [1211, 712] on div "hero.moveRight(steps)" at bounding box center [1273, 705] width 156 height 15
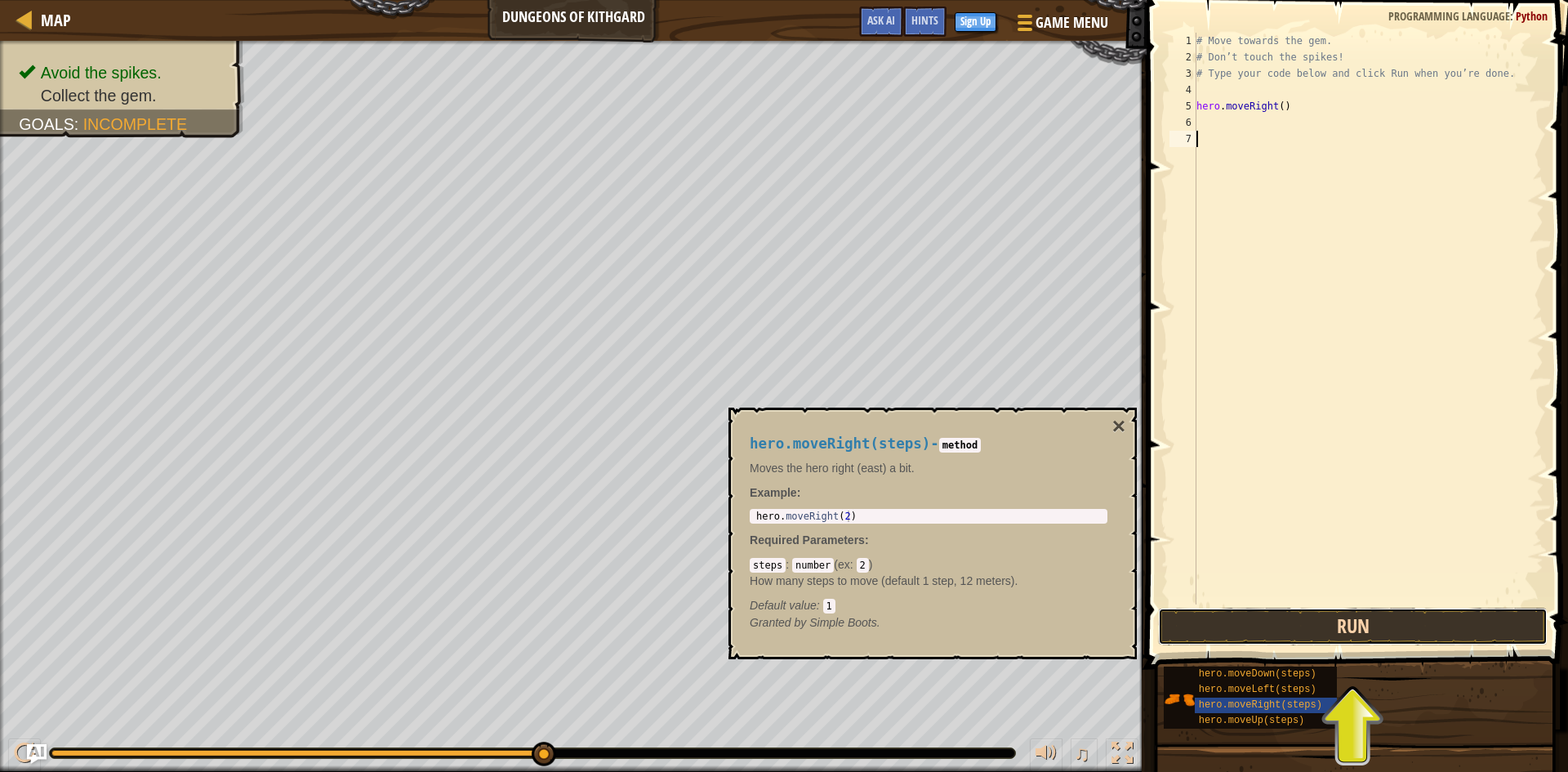
click at [1276, 632] on button "Run" at bounding box center [1353, 627] width 389 height 37
